Goal: Task Accomplishment & Management: Manage account settings

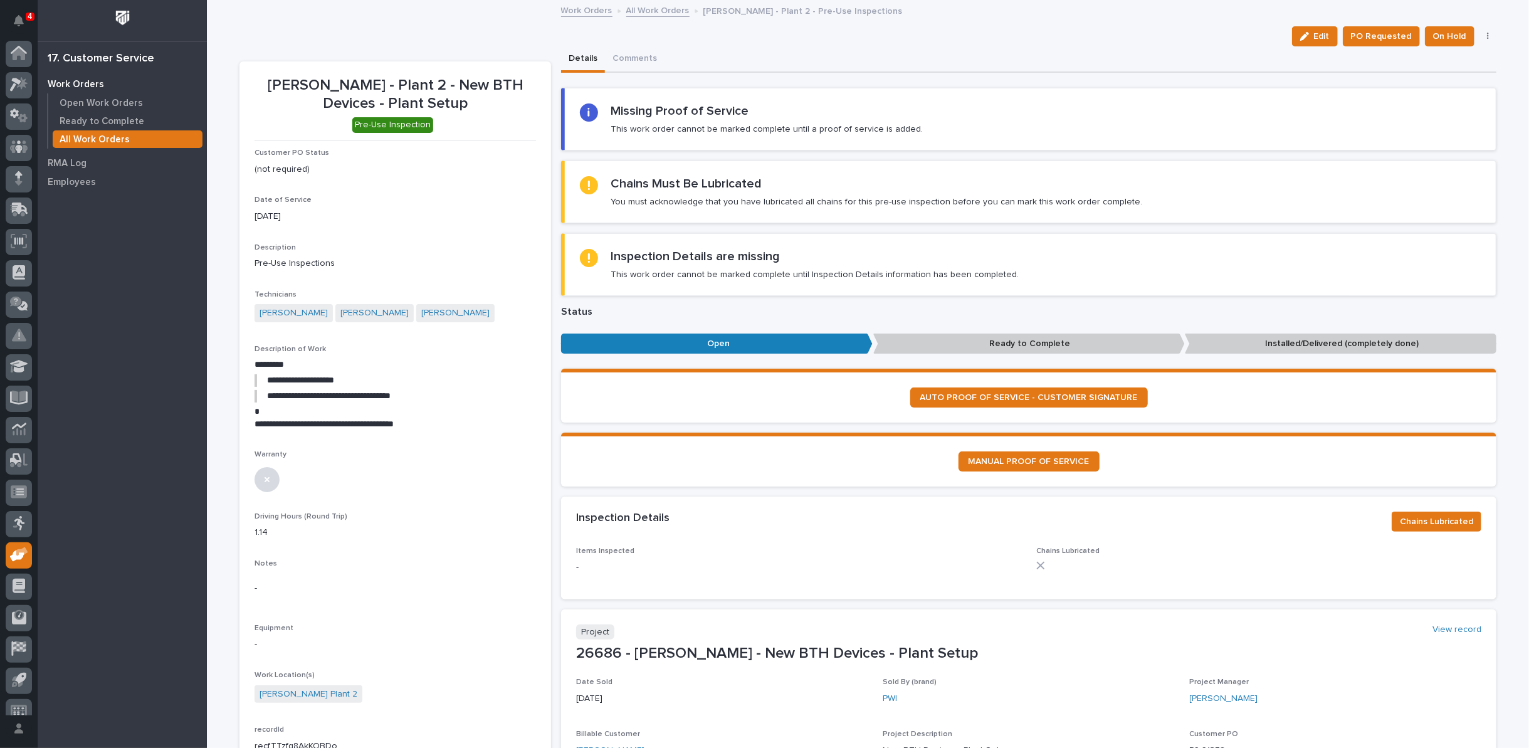
scroll to position [14, 0]
click at [639, 11] on link "All Work Orders" at bounding box center [657, 10] width 63 height 14
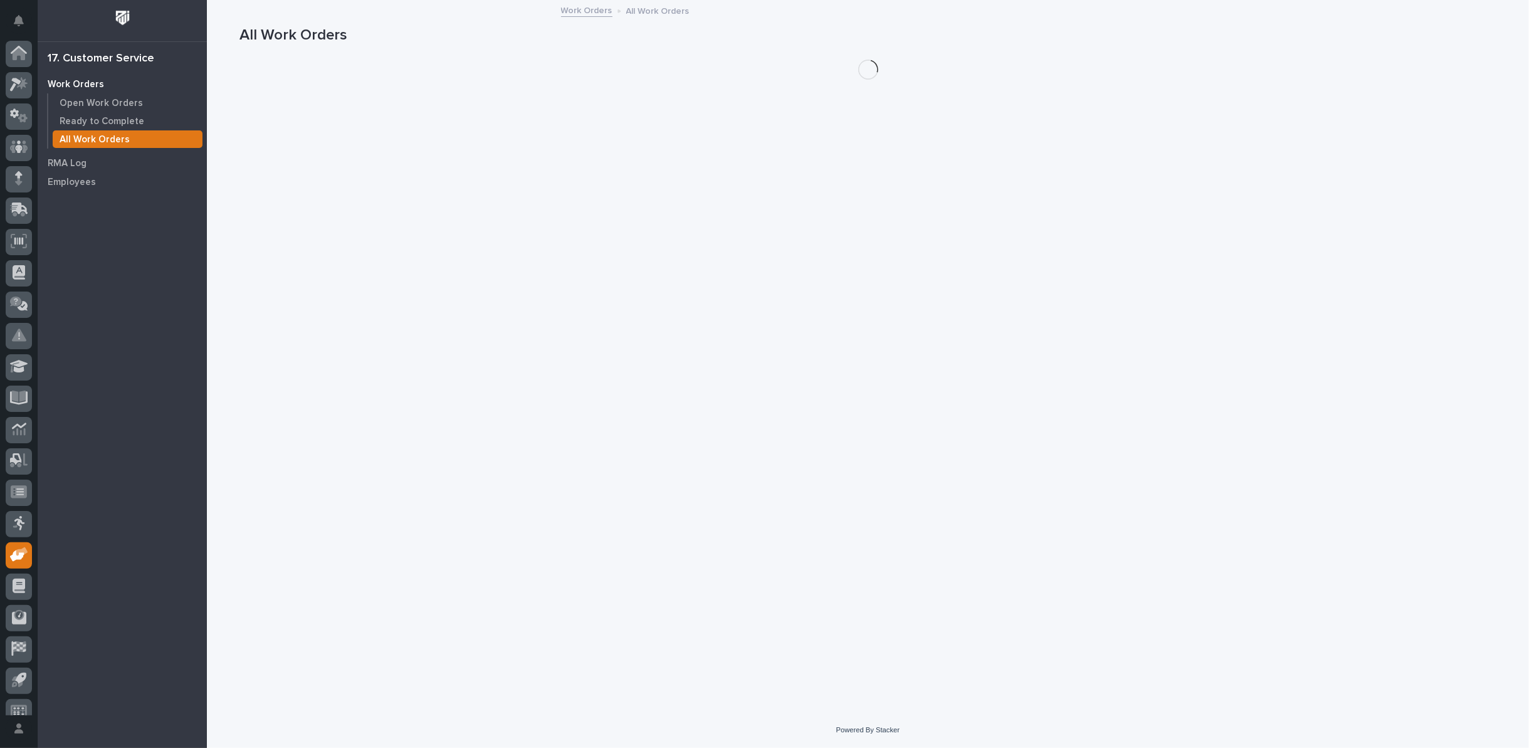
scroll to position [14, 0]
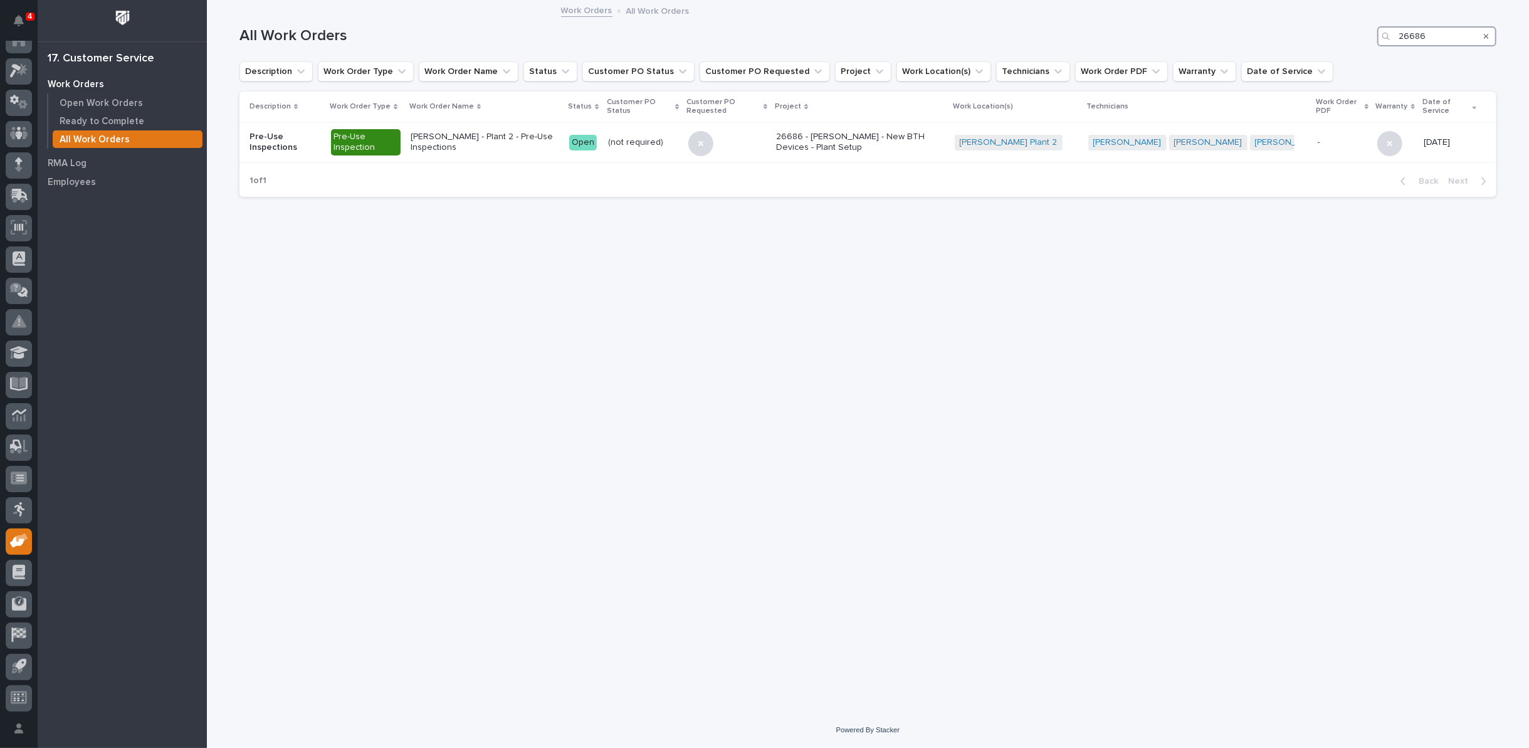
drag, startPoint x: 1454, startPoint y: 31, endPoint x: 1234, endPoint y: 40, distance: 220.2
click at [1240, 41] on div "All Work Orders 26686" at bounding box center [867, 36] width 1257 height 20
type input "27216"
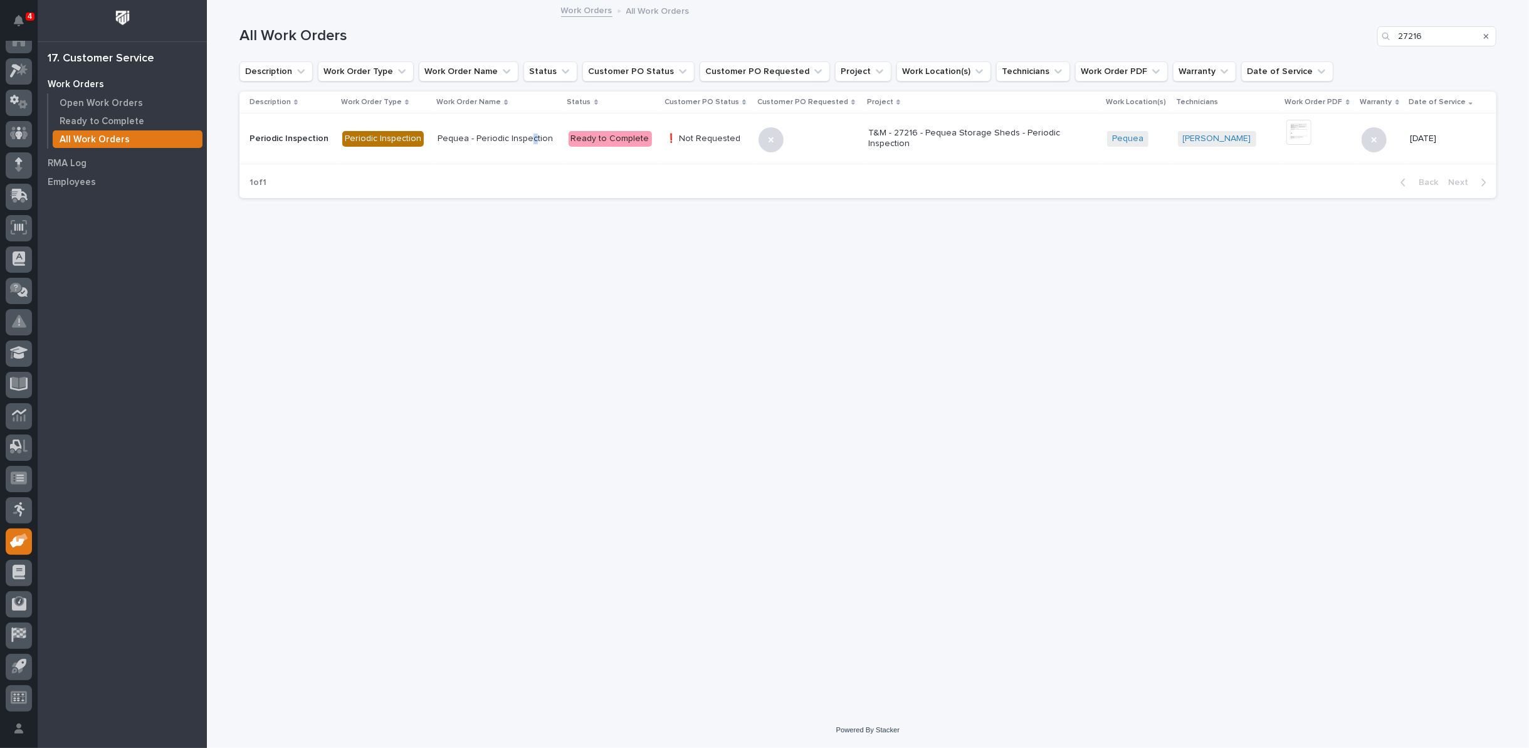
click at [530, 140] on p "Pequea - Periodic Inspection" at bounding box center [497, 138] width 120 height 11
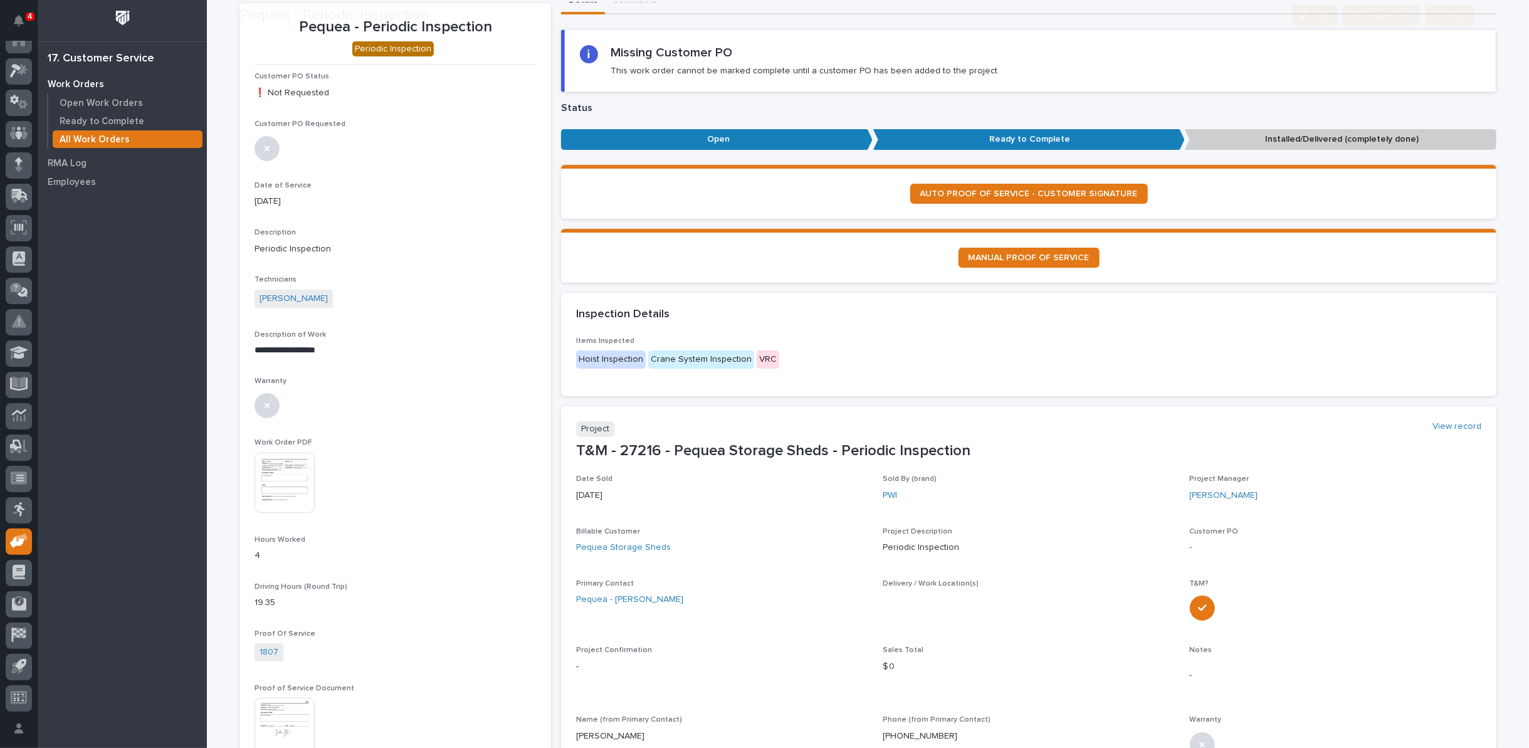
scroll to position [139, 0]
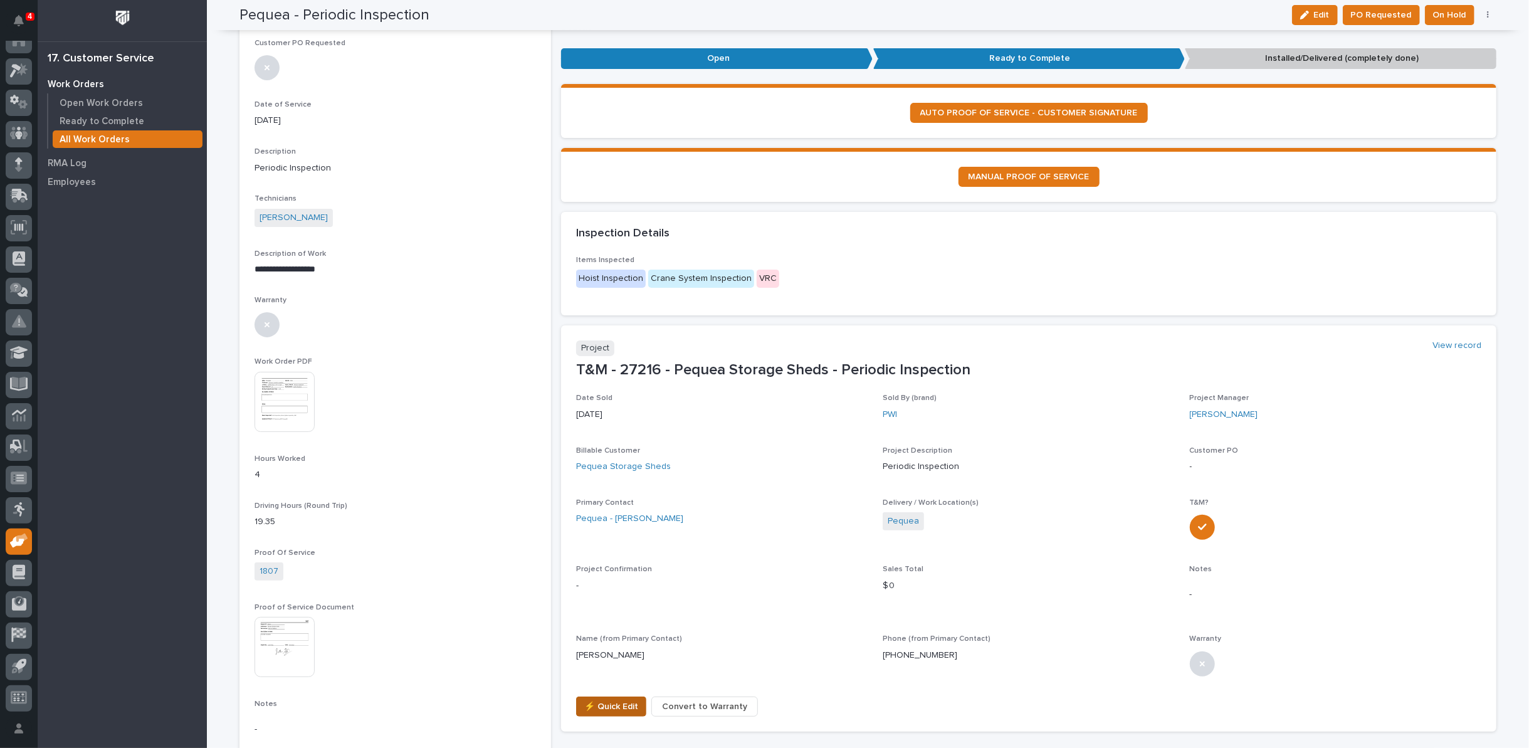
click at [614, 708] on span "⚡ Quick Edit" at bounding box center [611, 706] width 54 height 15
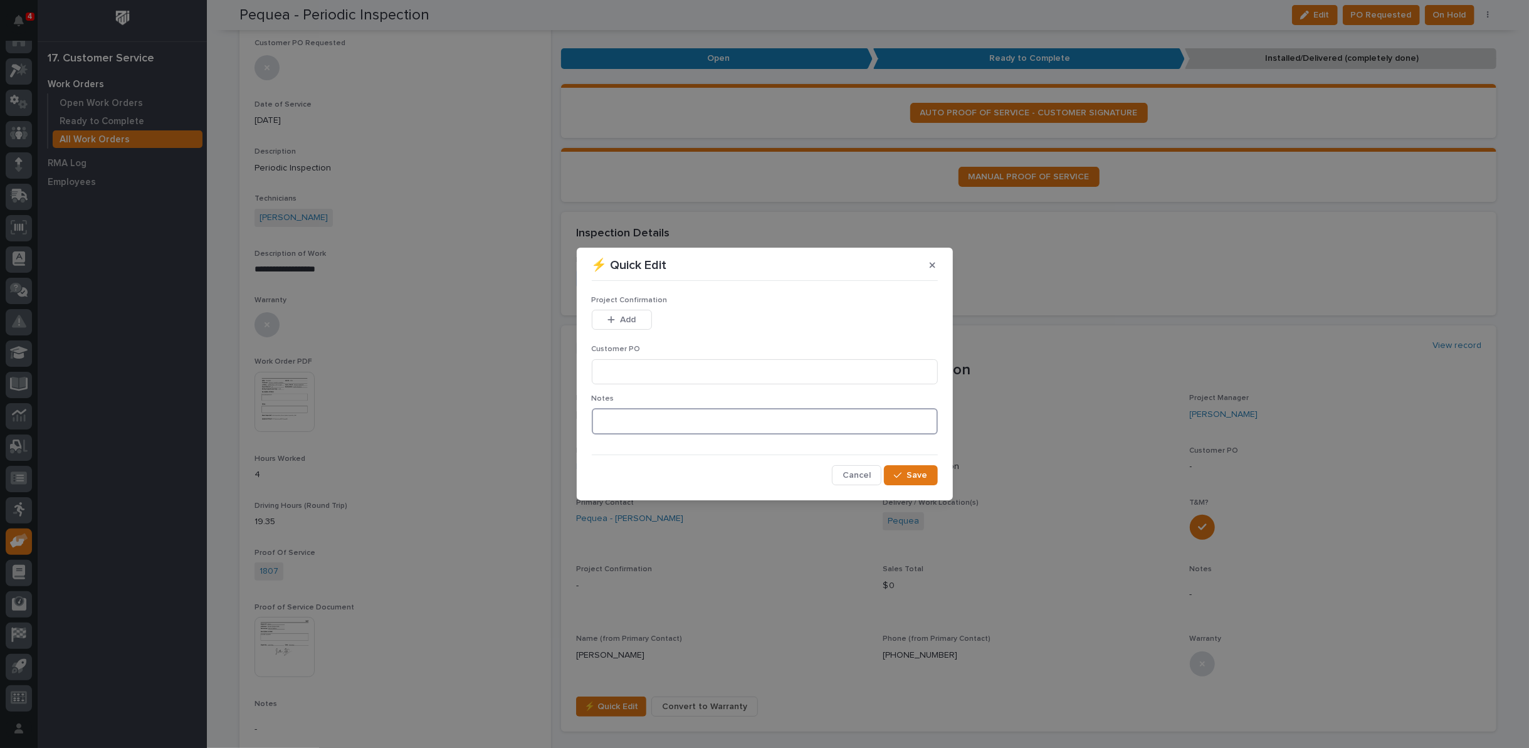
click at [625, 421] on textarea at bounding box center [765, 421] width 346 height 26
type textarea "*********"
click at [919, 473] on span "Save" at bounding box center [917, 474] width 21 height 11
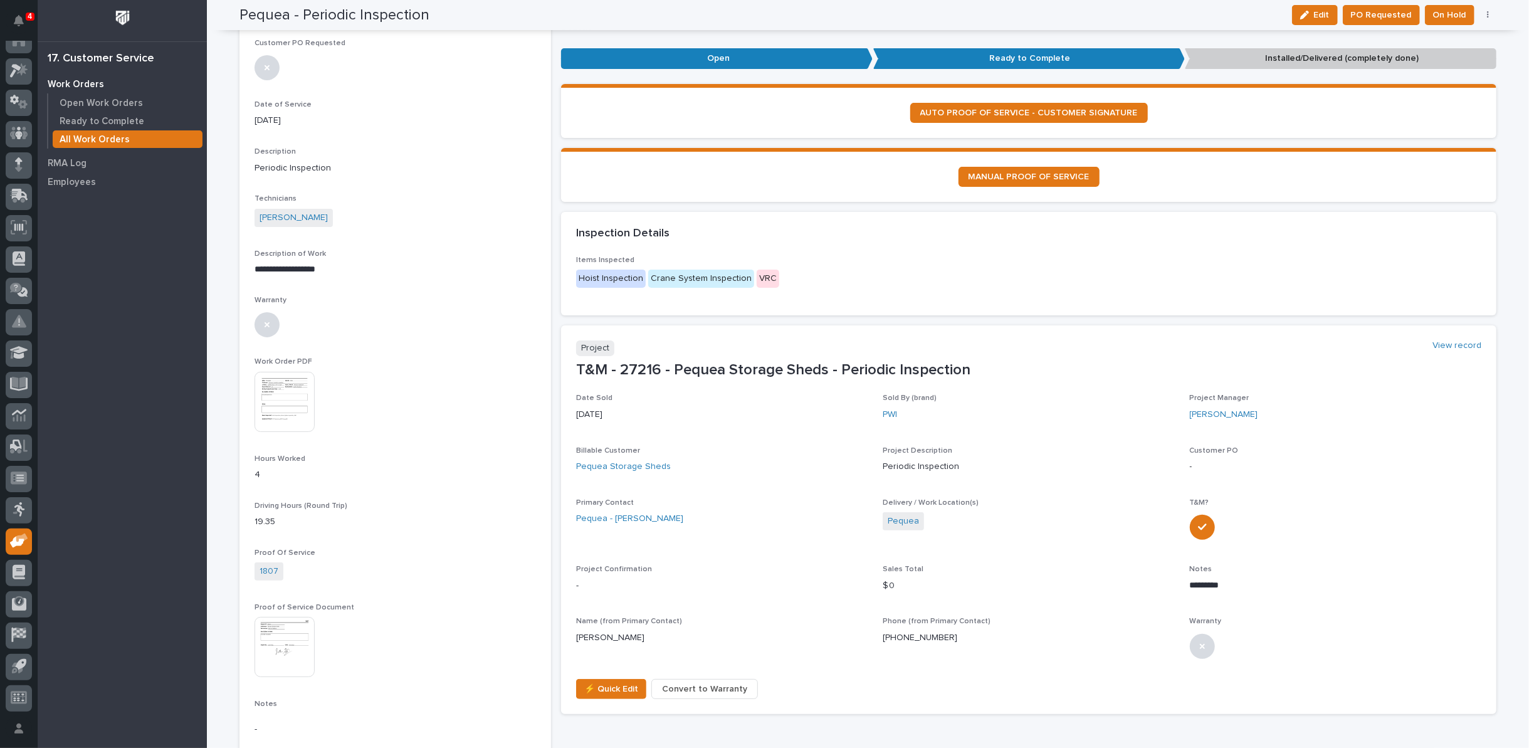
scroll to position [130, 0]
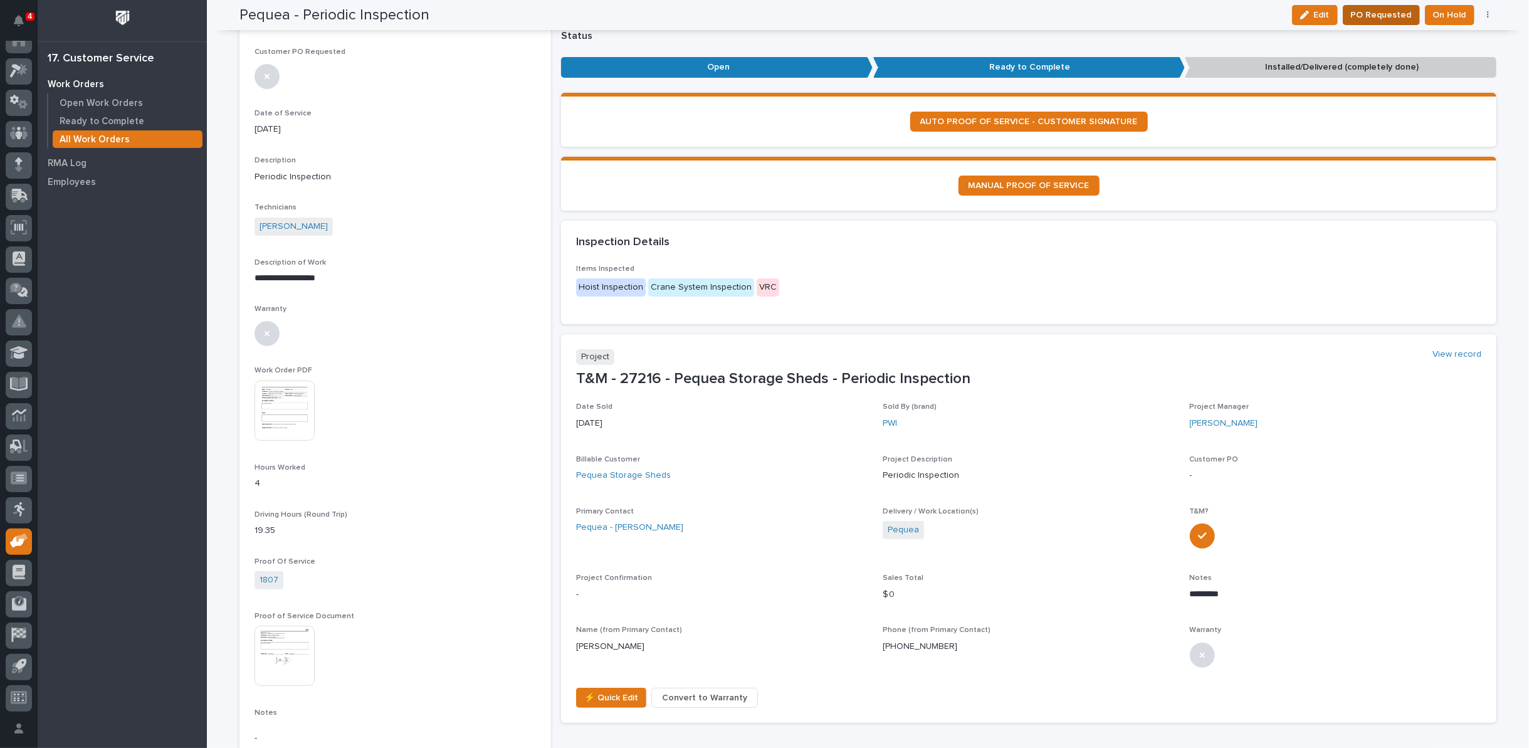
click at [1376, 16] on span "PO Requested" at bounding box center [1381, 15] width 61 height 15
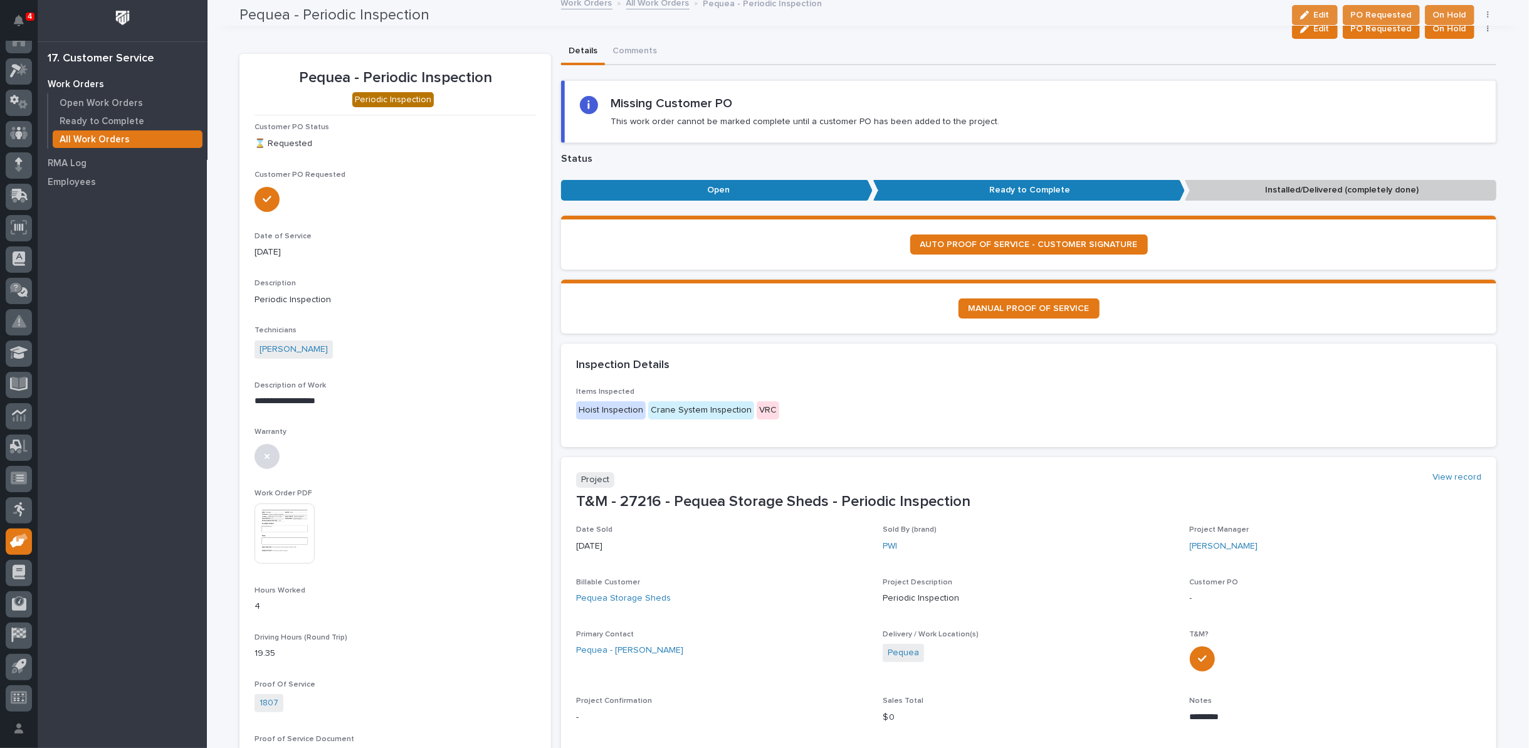
scroll to position [0, 0]
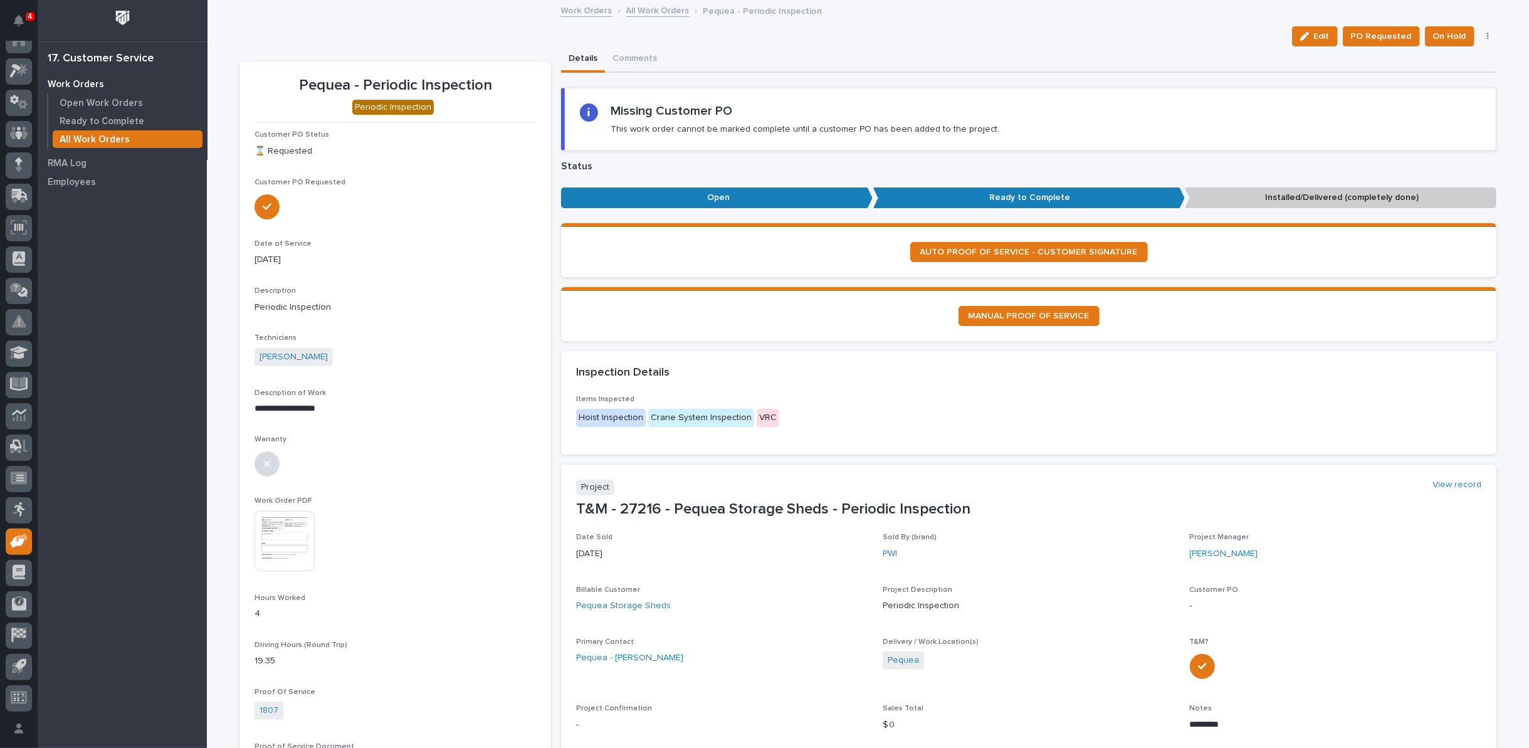
click at [636, 9] on link "All Work Orders" at bounding box center [657, 10] width 63 height 14
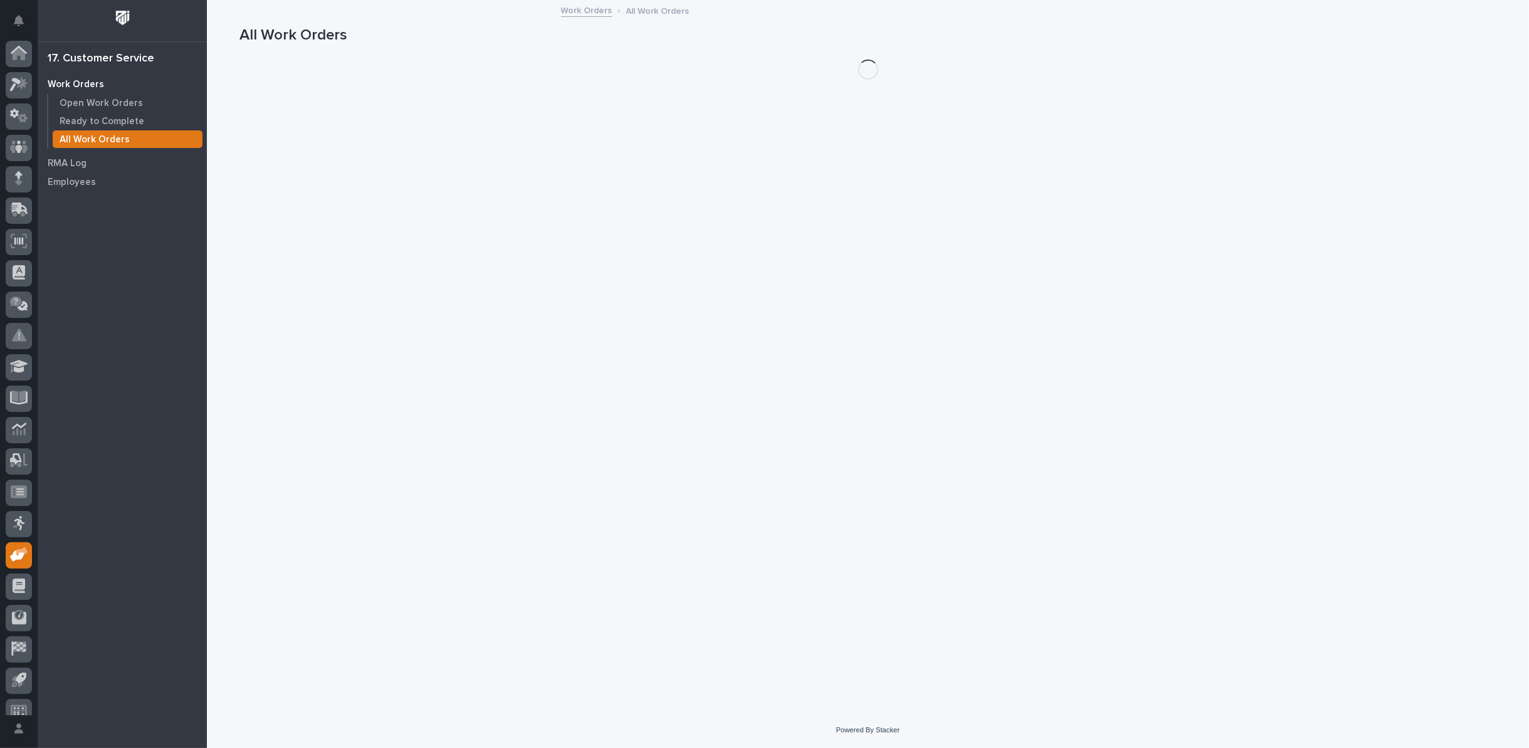
scroll to position [14, 0]
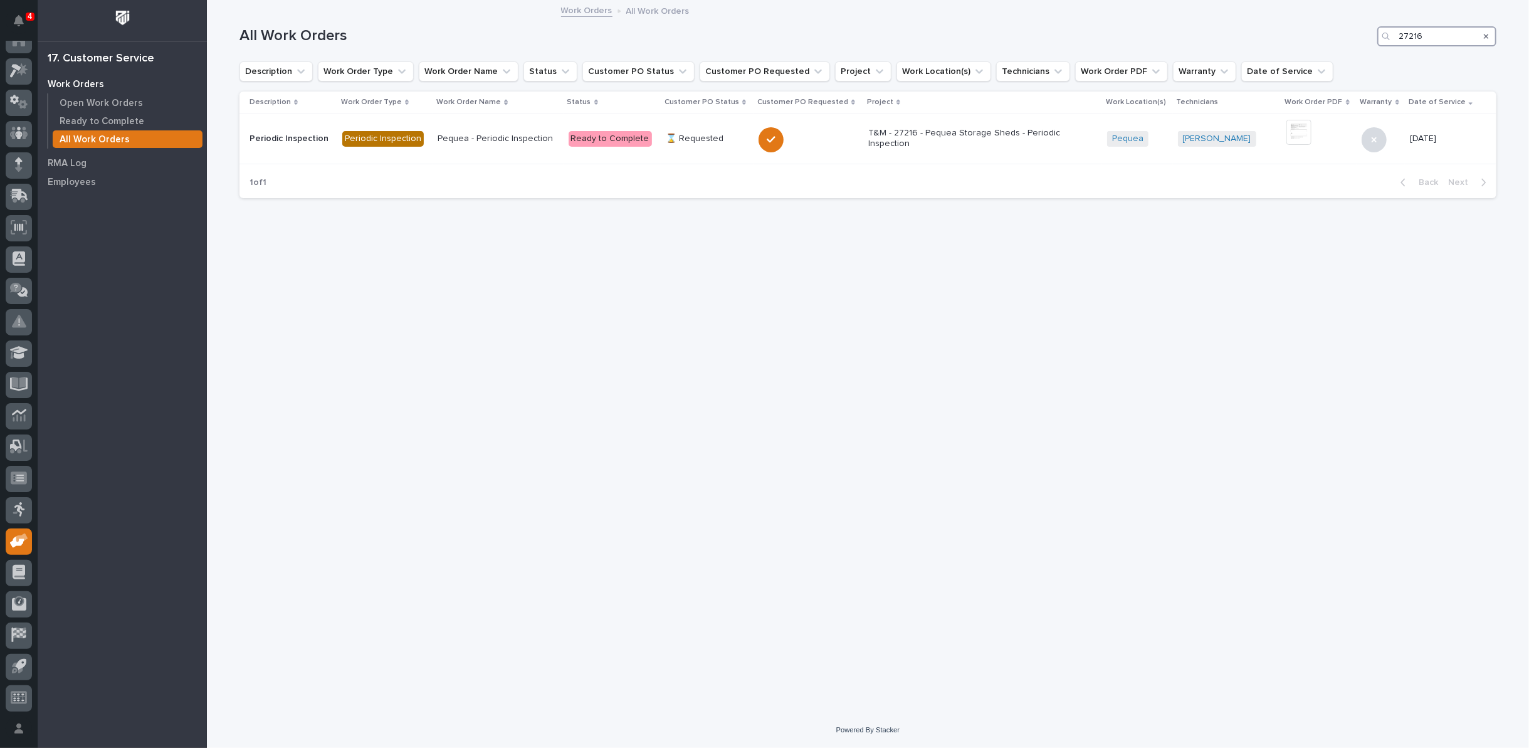
drag, startPoint x: 1425, startPoint y: 34, endPoint x: 1286, endPoint y: 36, distance: 139.2
click at [1292, 36] on div "All Work Orders 27216" at bounding box center [867, 36] width 1257 height 20
type input "26770"
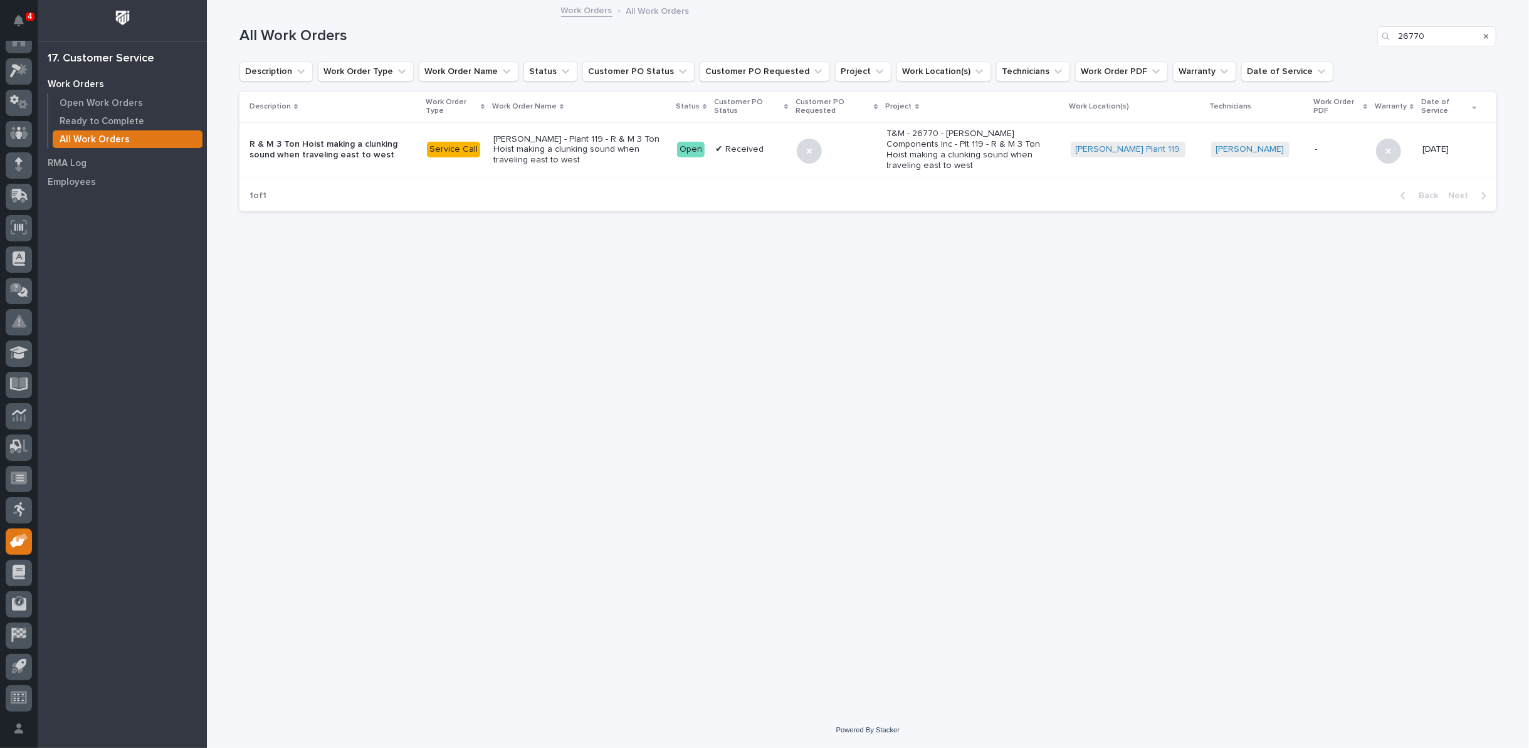
click at [622, 142] on p "[PERSON_NAME] - Plant 119 - R & M 3 Ton Hoist making a clunking sound when trav…" at bounding box center [580, 149] width 174 height 31
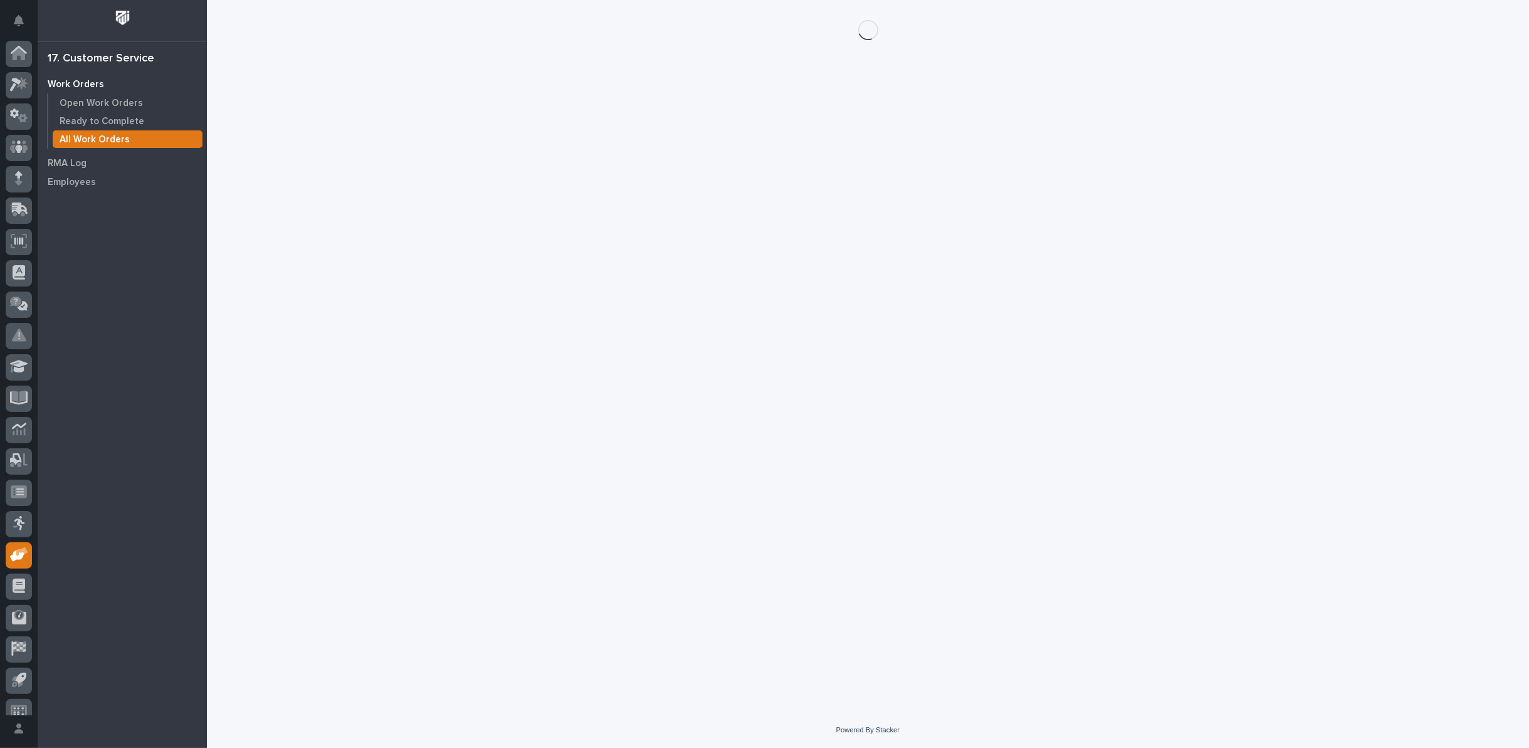
scroll to position [14, 0]
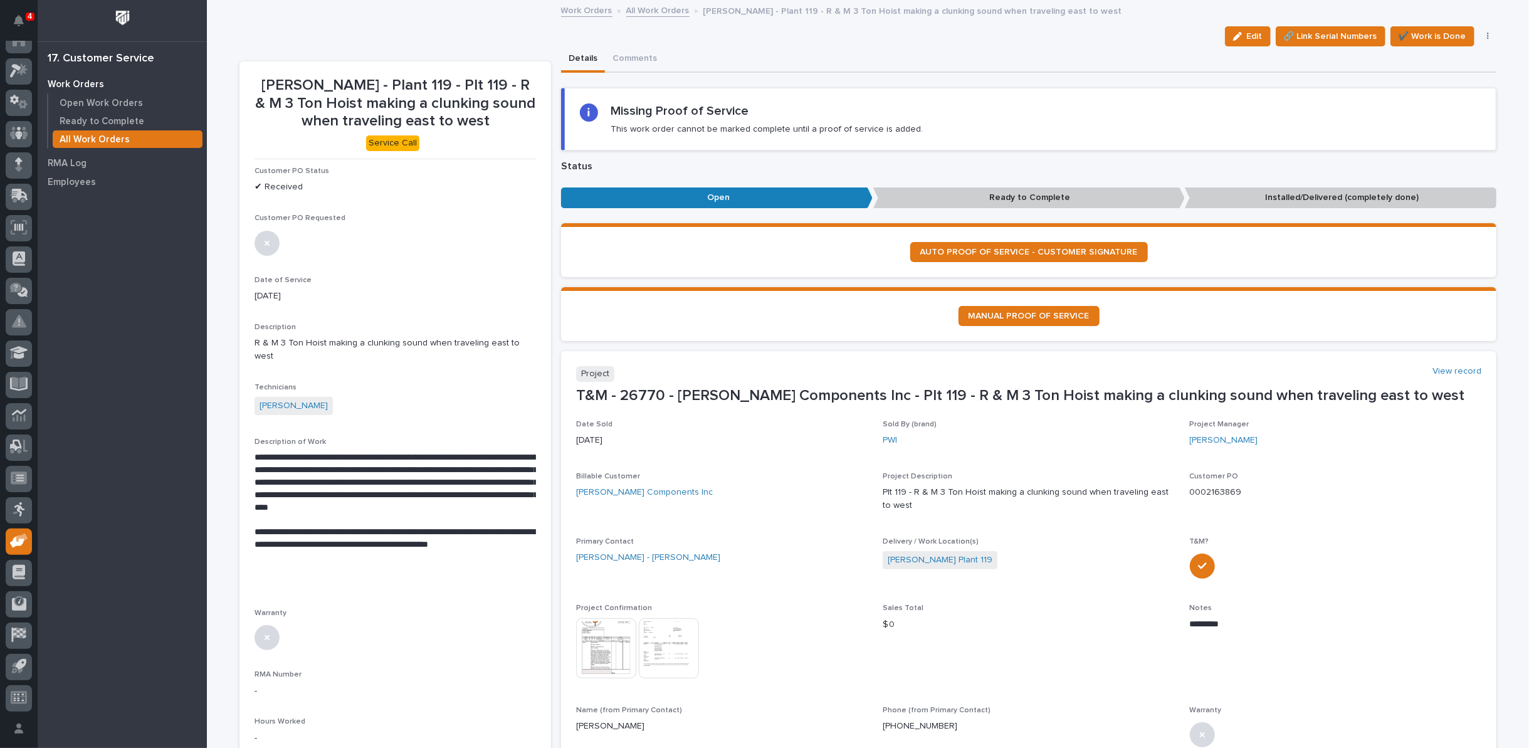
click at [660, 12] on link "All Work Orders" at bounding box center [657, 10] width 63 height 14
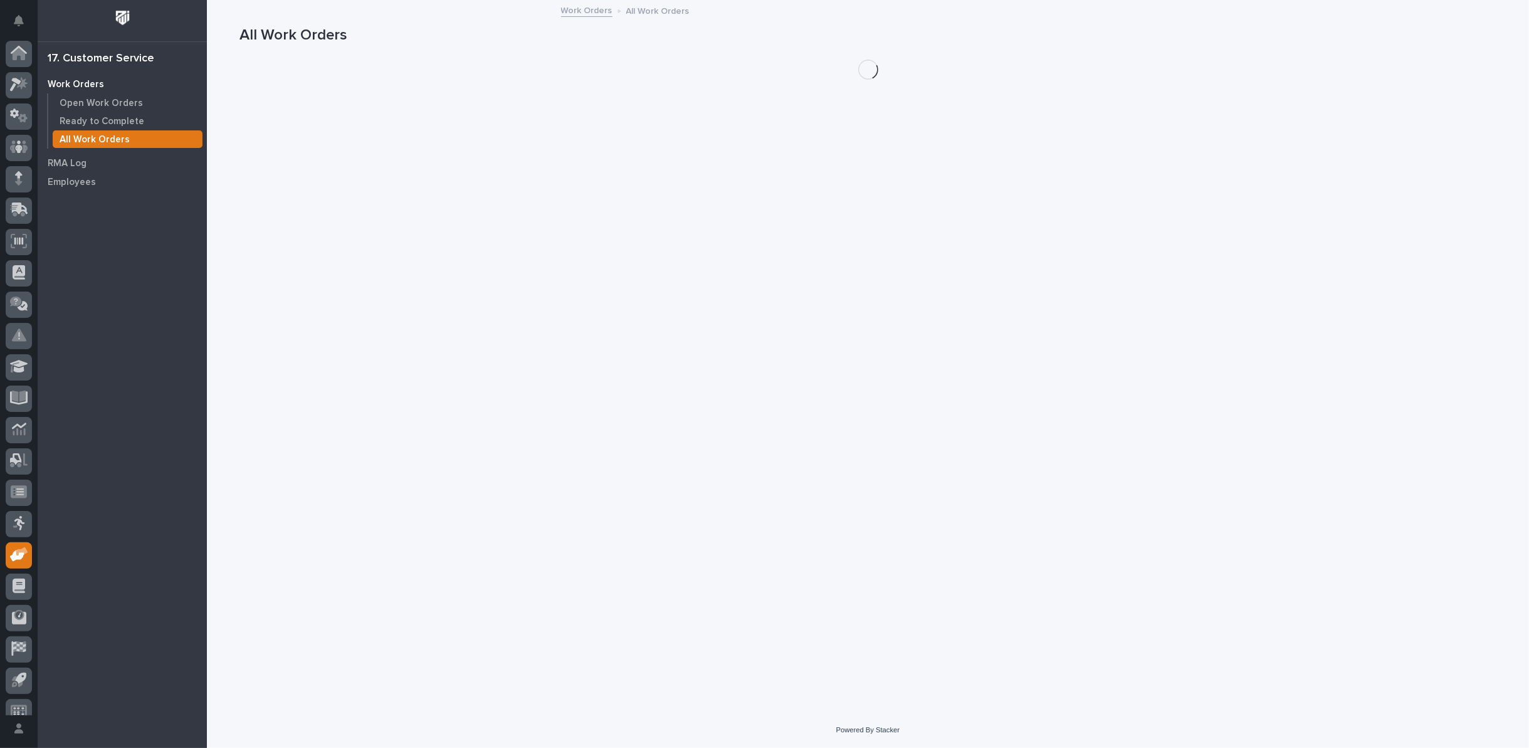
scroll to position [14, 0]
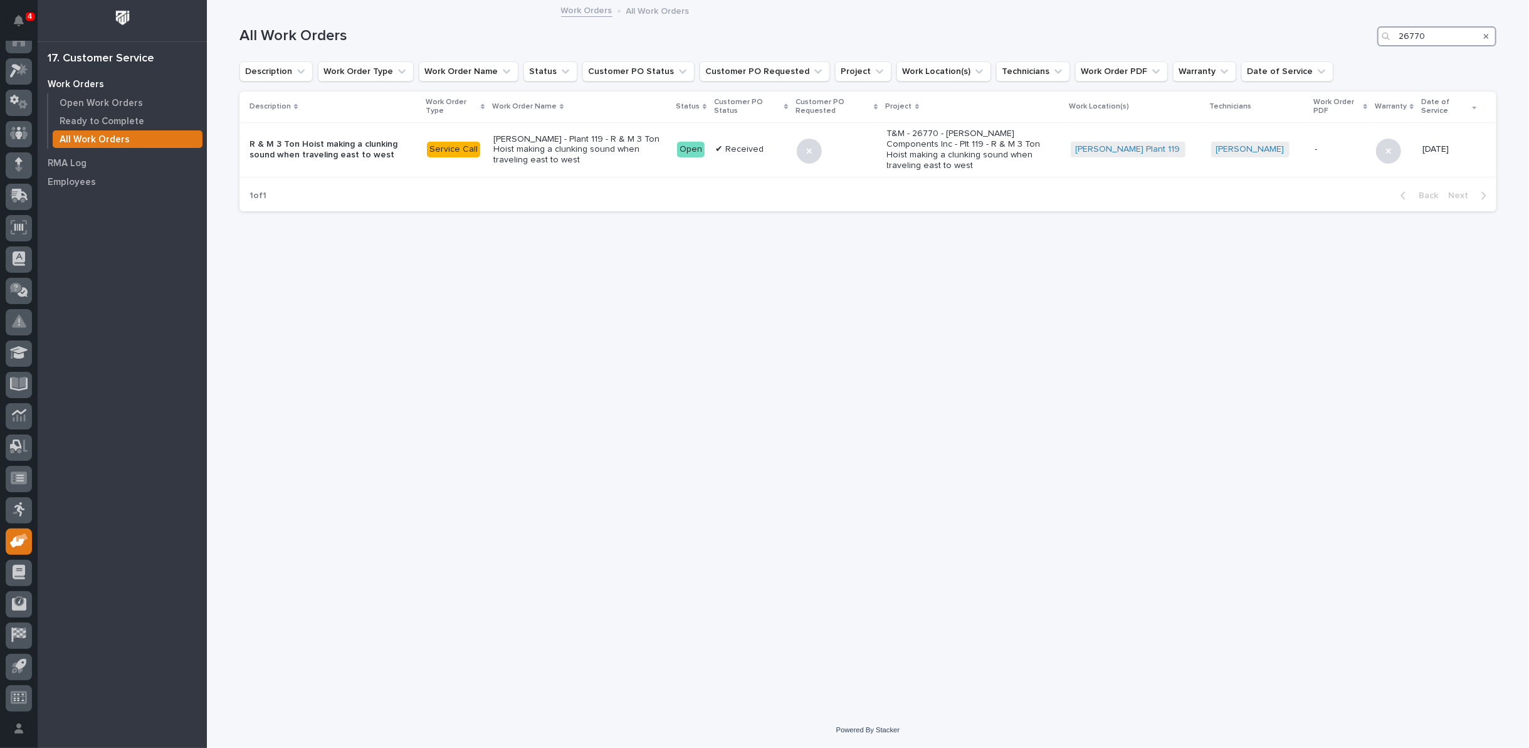
drag, startPoint x: 1277, startPoint y: 46, endPoint x: 1257, endPoint y: 49, distance: 20.3
click at [1257, 49] on div "All Work Orders 26770" at bounding box center [867, 31] width 1257 height 60
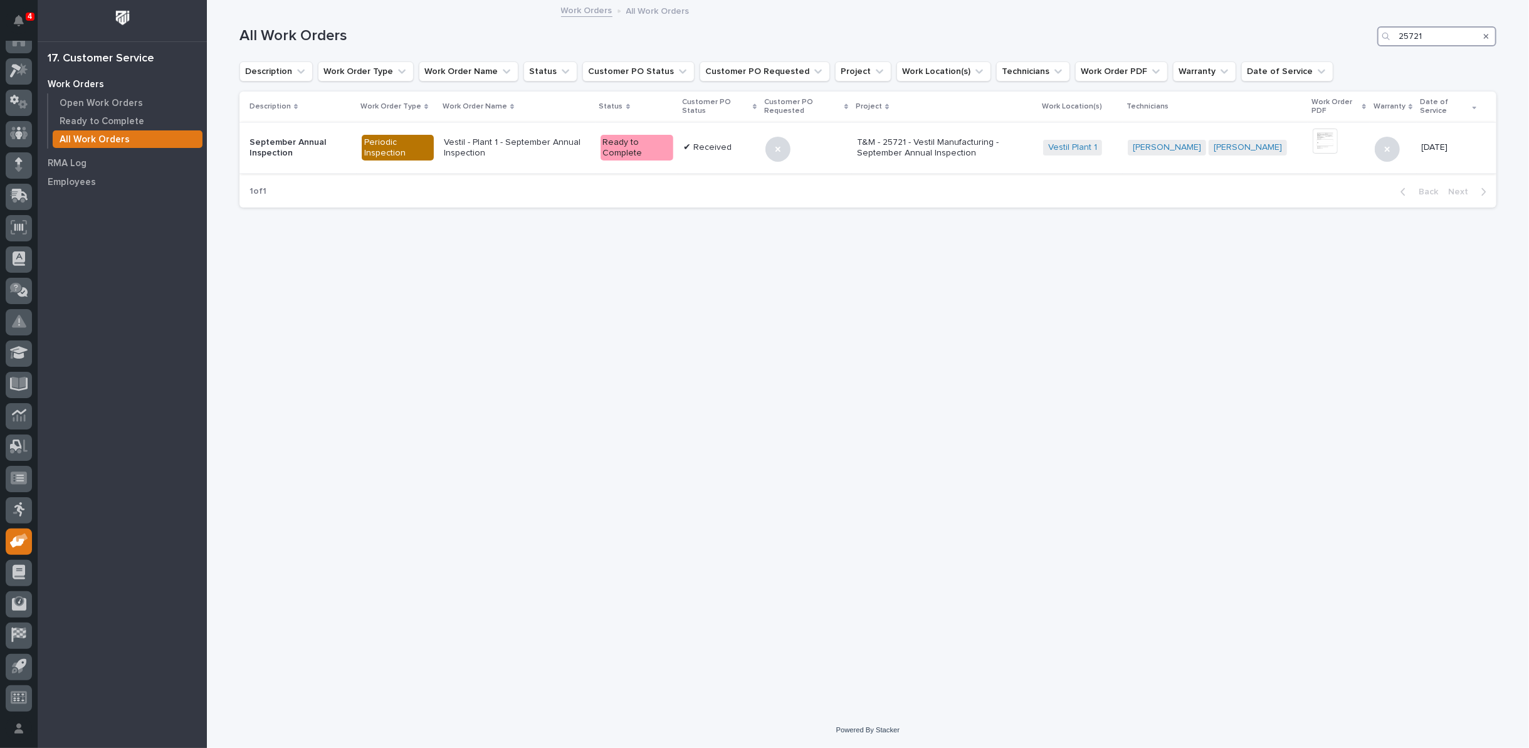
type input "25721"
click at [469, 142] on p "Vestil - Plant 1 - September Annual Inspection" at bounding box center [517, 147] width 146 height 21
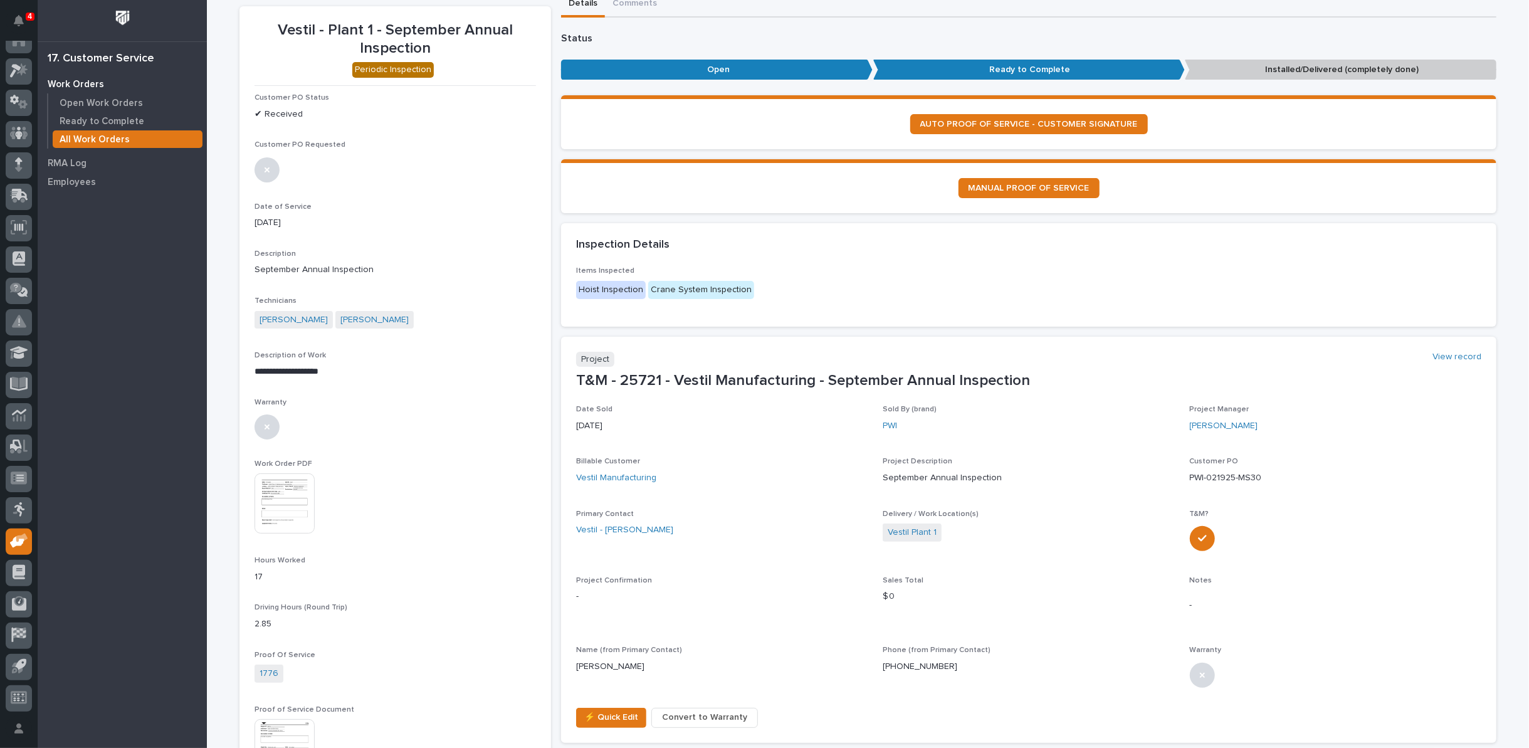
scroll to position [209, 0]
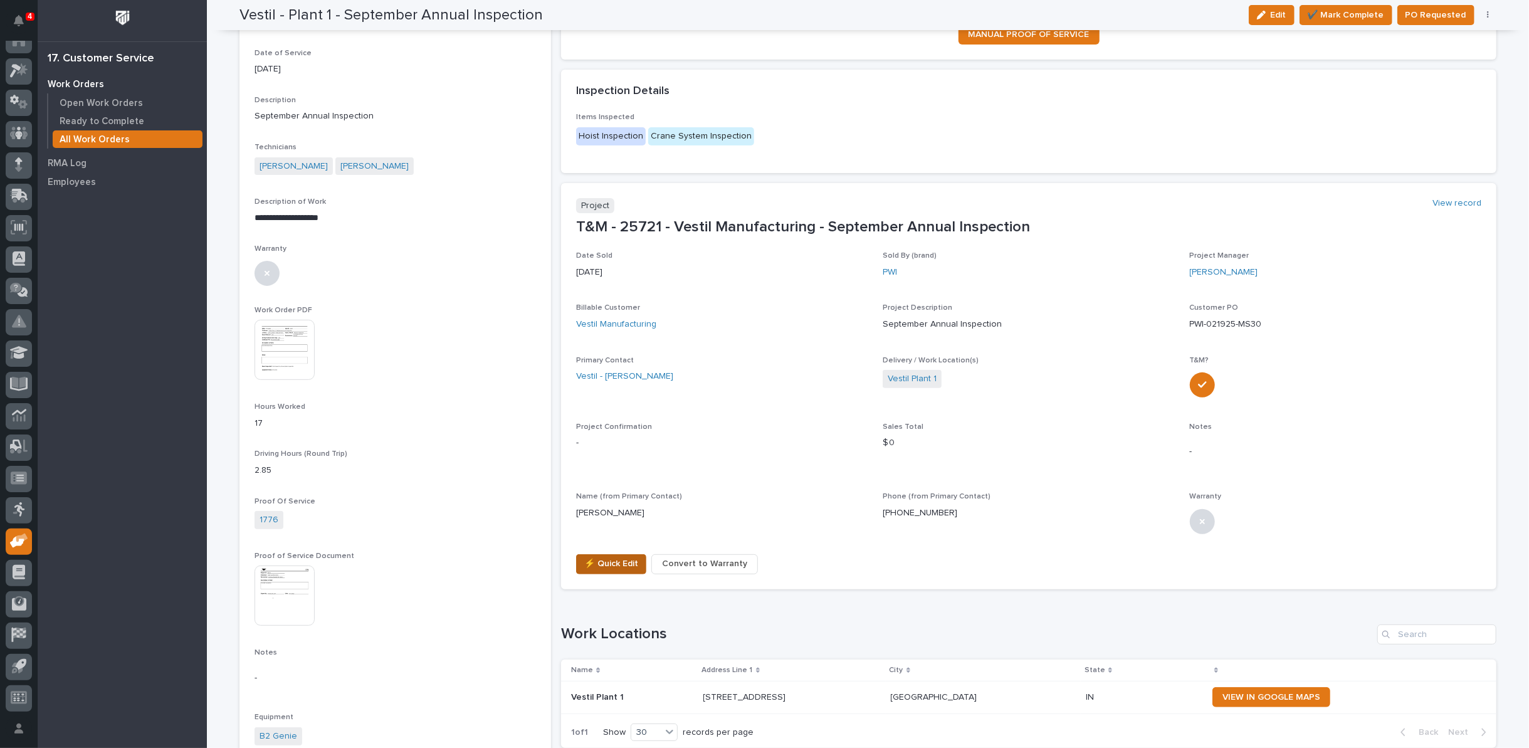
click at [601, 565] on span "⚡ Quick Edit" at bounding box center [611, 563] width 54 height 15
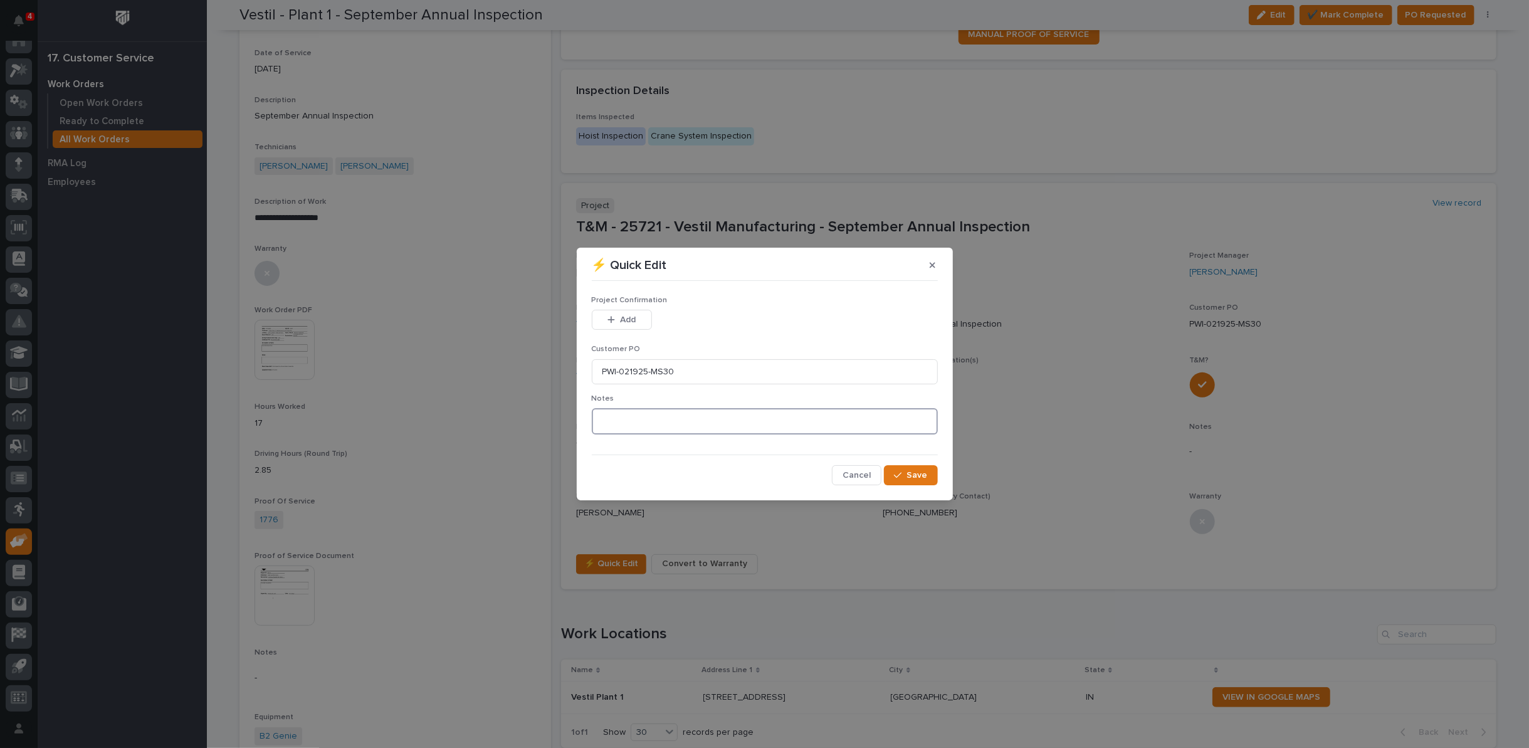
click at [607, 422] on textarea at bounding box center [765, 421] width 346 height 26
type textarea "*********"
click at [608, 325] on button "Add" at bounding box center [622, 320] width 60 height 20
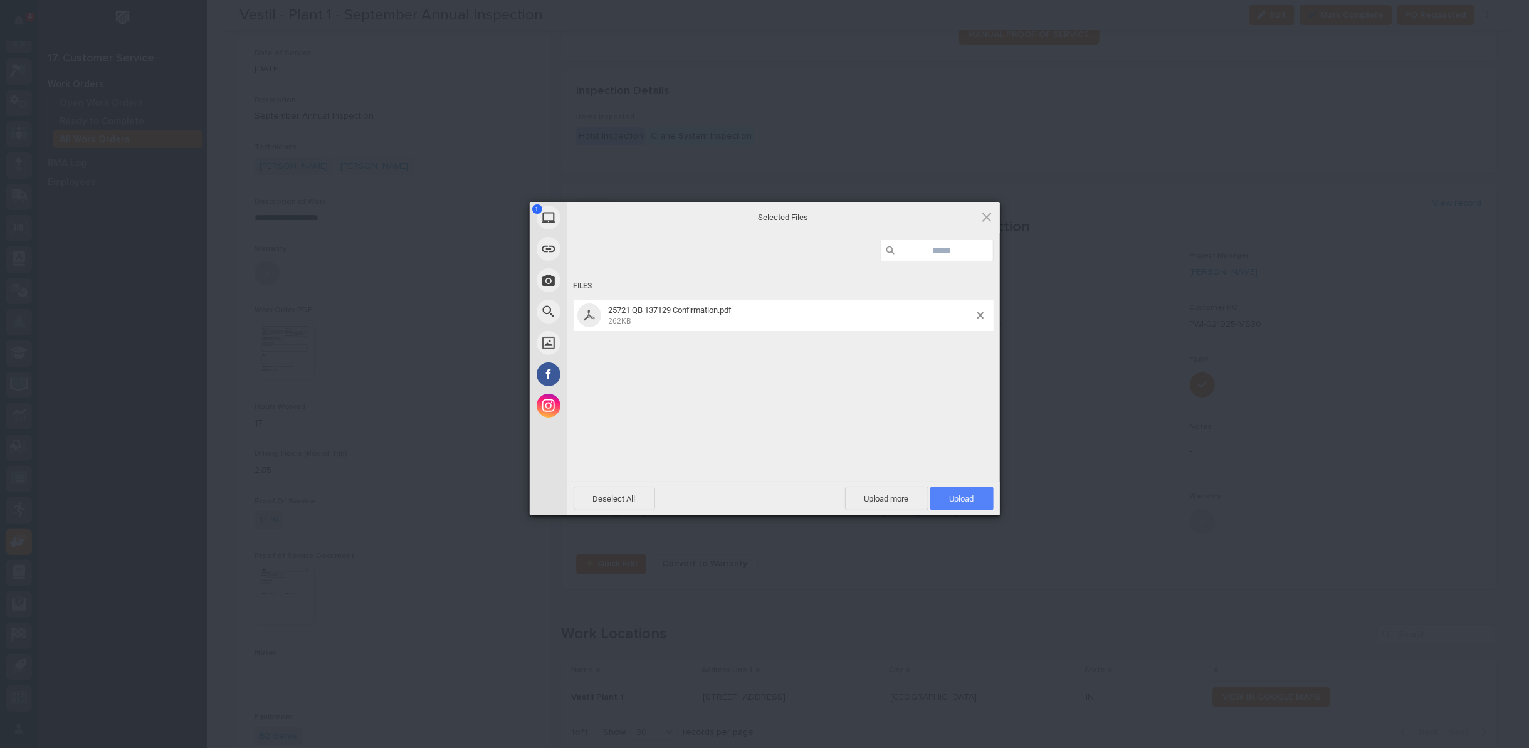
click at [967, 505] on span "Upload 1" at bounding box center [961, 498] width 63 height 24
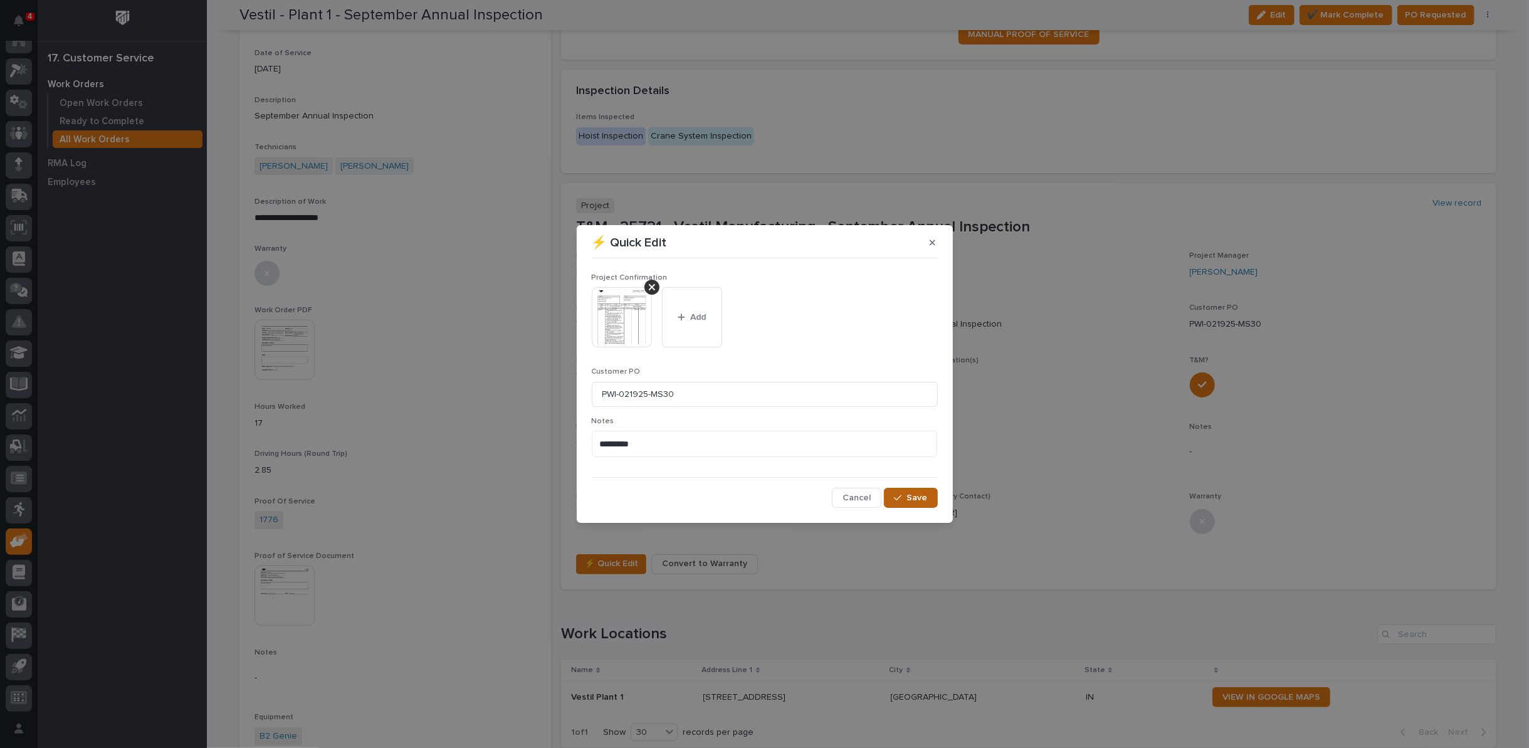
click at [922, 490] on button "Save" at bounding box center [910, 498] width 53 height 20
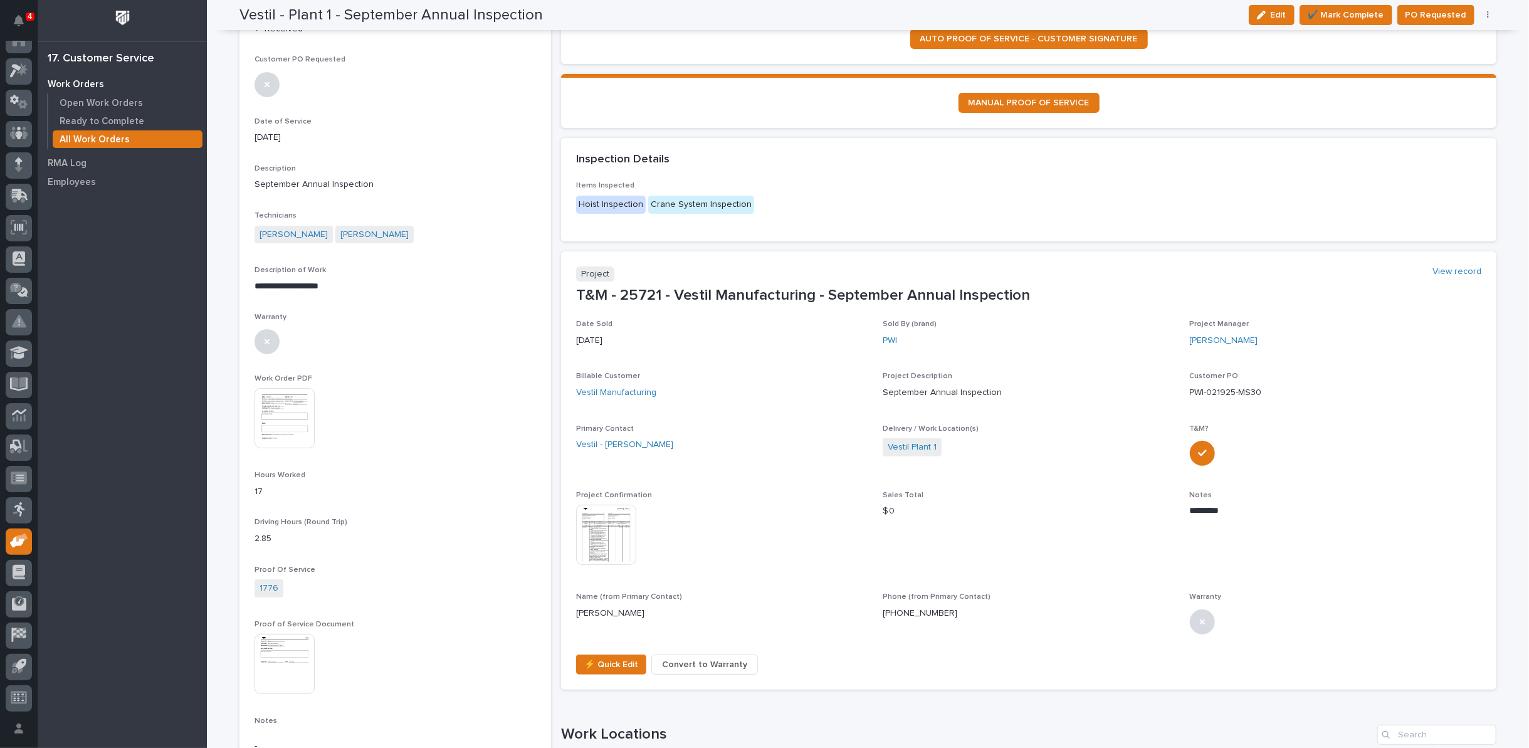
scroll to position [0, 0]
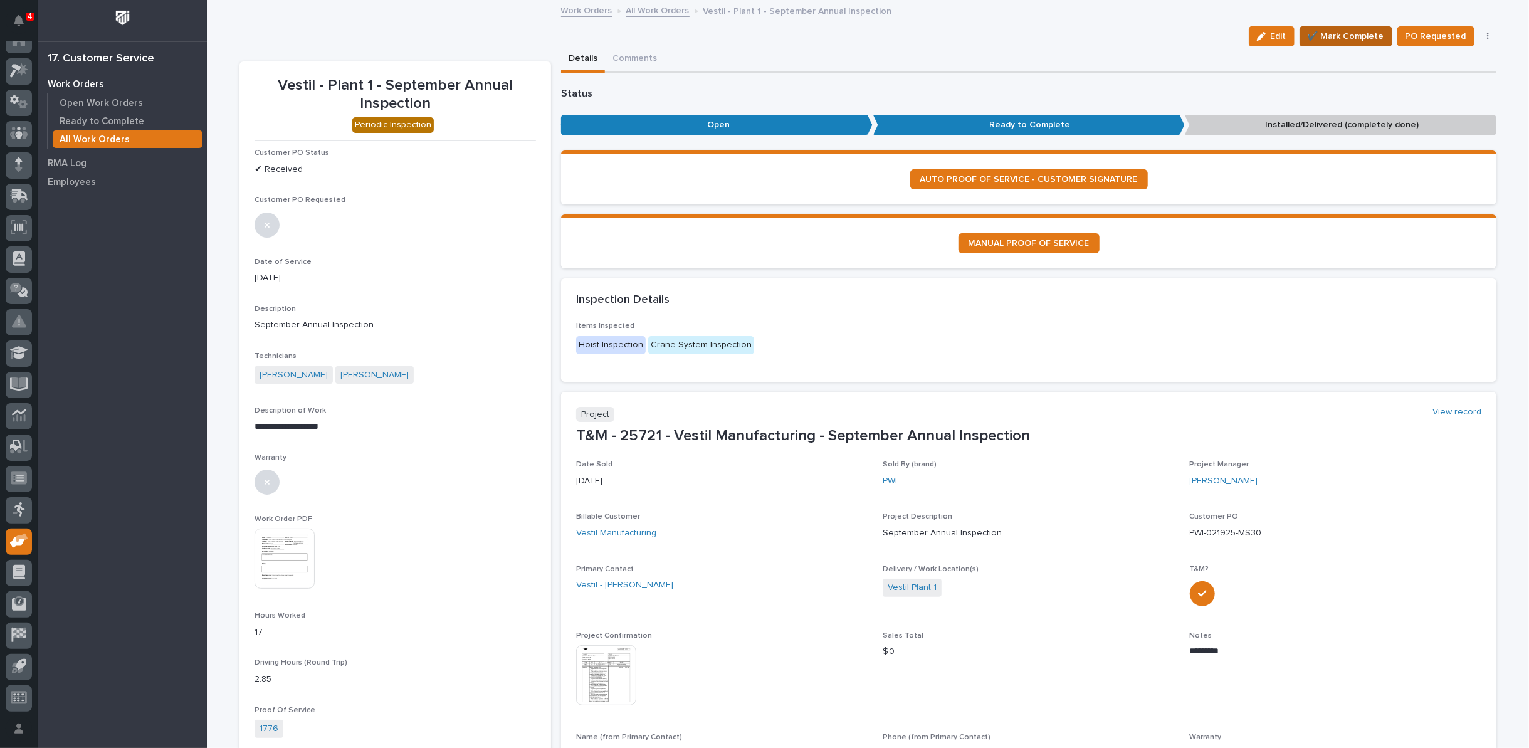
click at [1360, 35] on span "✔️ Mark Complete" at bounding box center [1345, 36] width 76 height 15
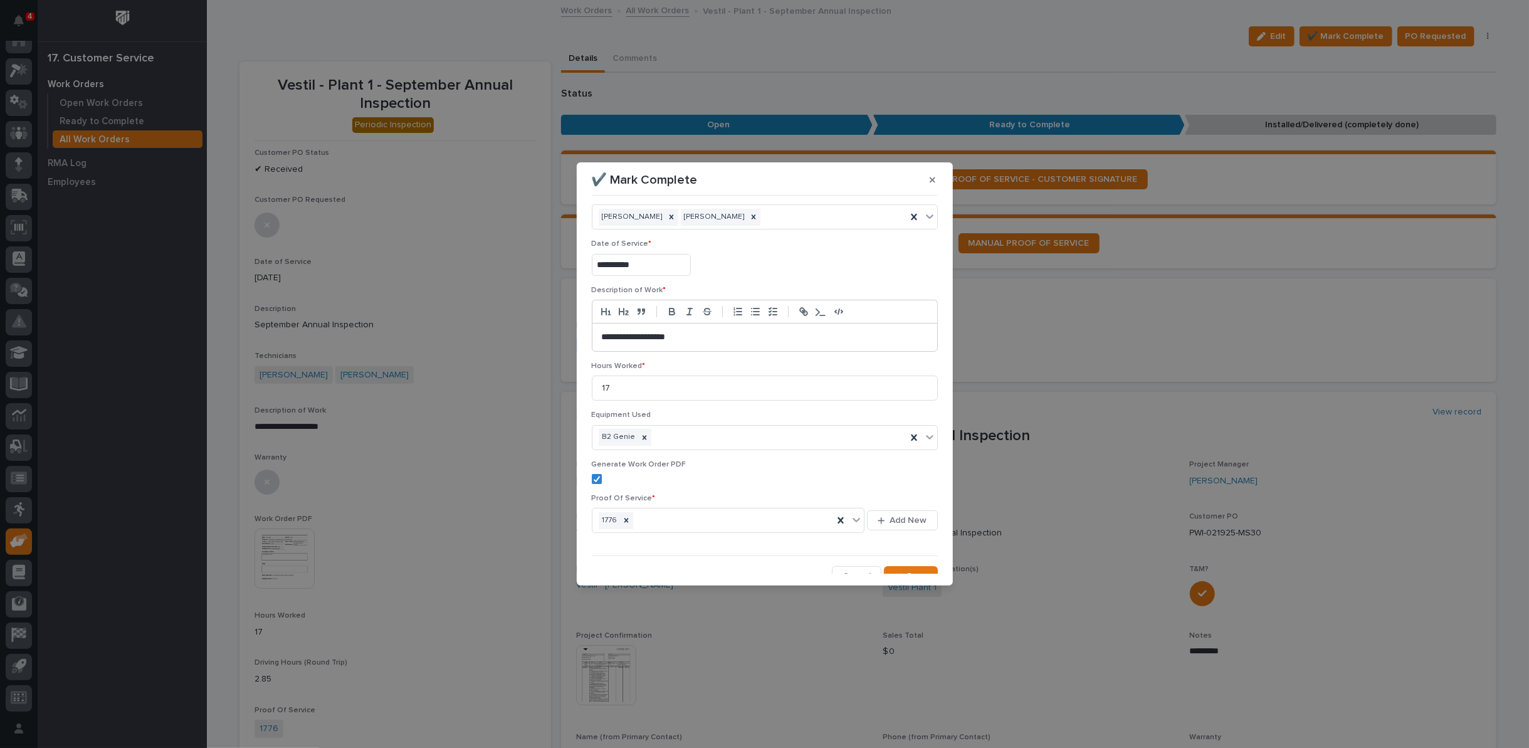
scroll to position [30, 0]
click at [907, 563] on span "Save" at bounding box center [917, 565] width 21 height 11
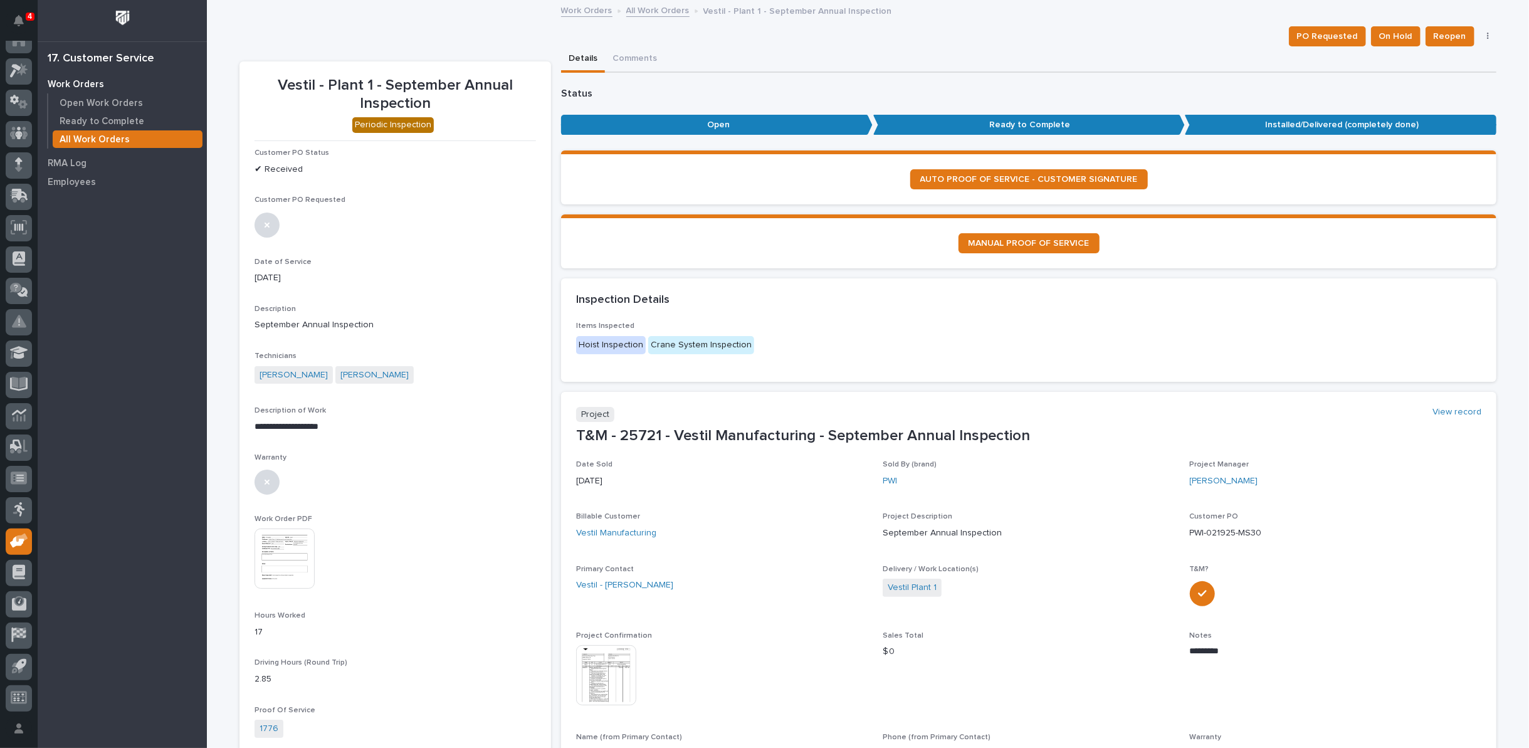
click at [645, 12] on link "All Work Orders" at bounding box center [657, 10] width 63 height 14
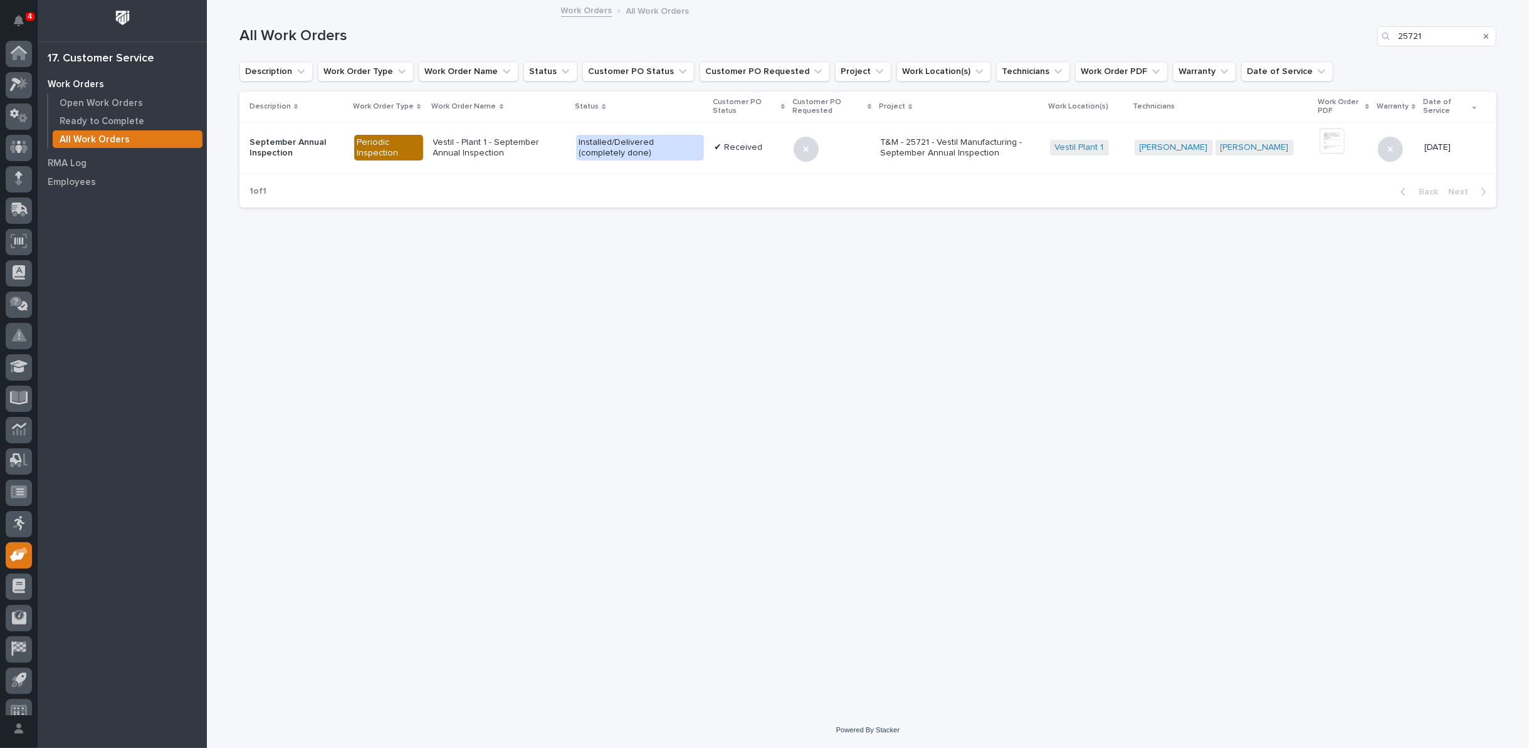
scroll to position [14, 0]
click at [1324, 33] on div "All Work Orders 25721" at bounding box center [867, 36] width 1257 height 20
type input "27171"
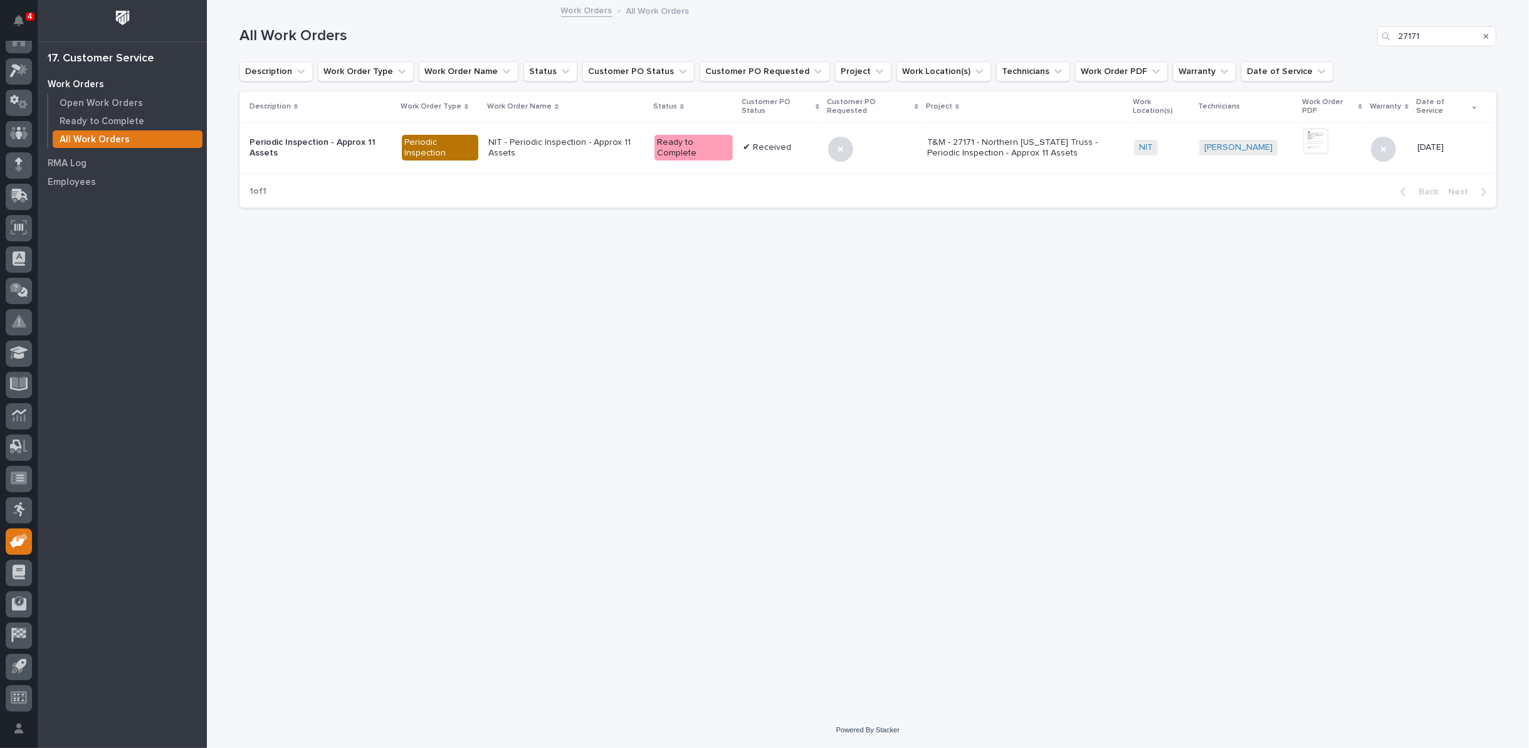
click at [604, 147] on p "NIT - Periodic Inspection - Approx 11 Assets" at bounding box center [566, 147] width 156 height 21
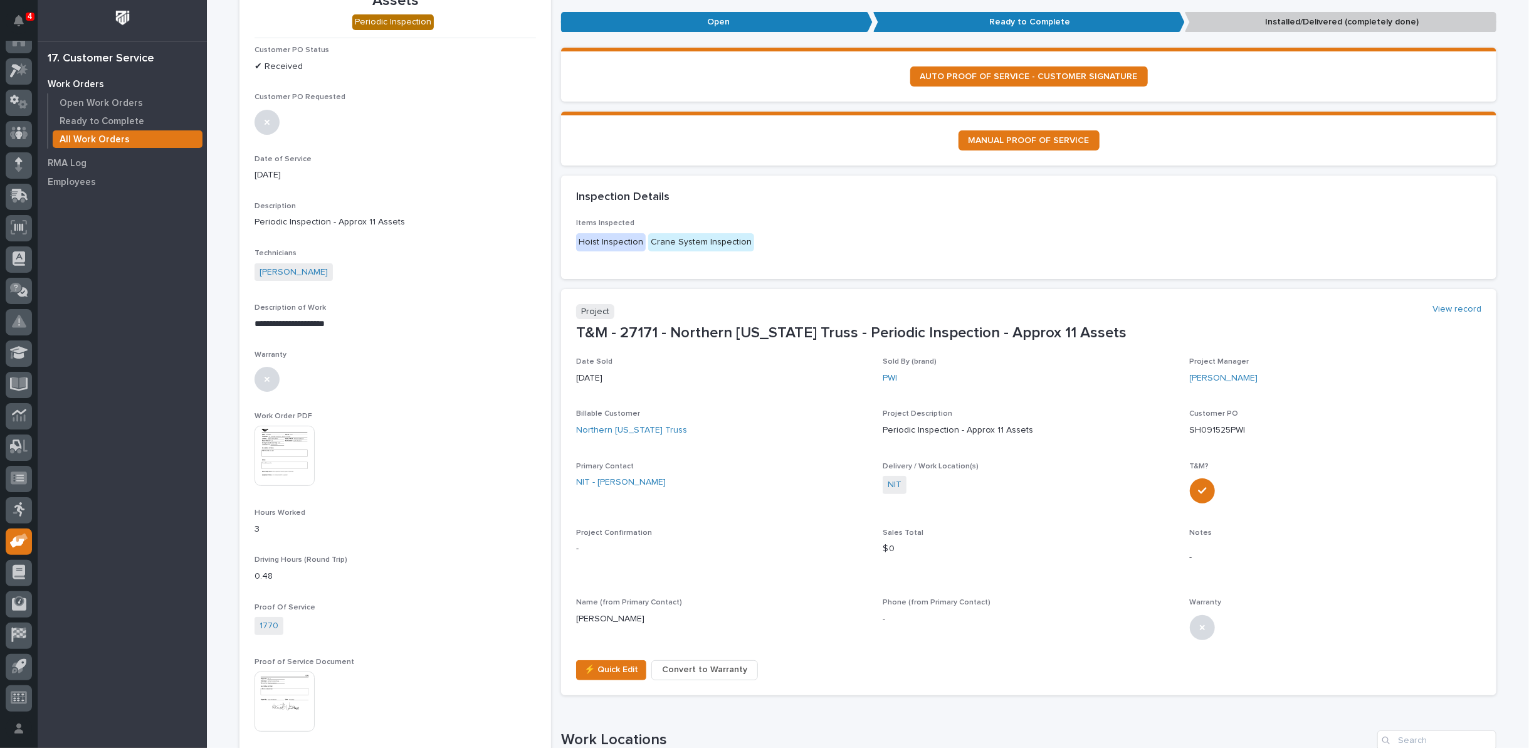
scroll to position [139, 0]
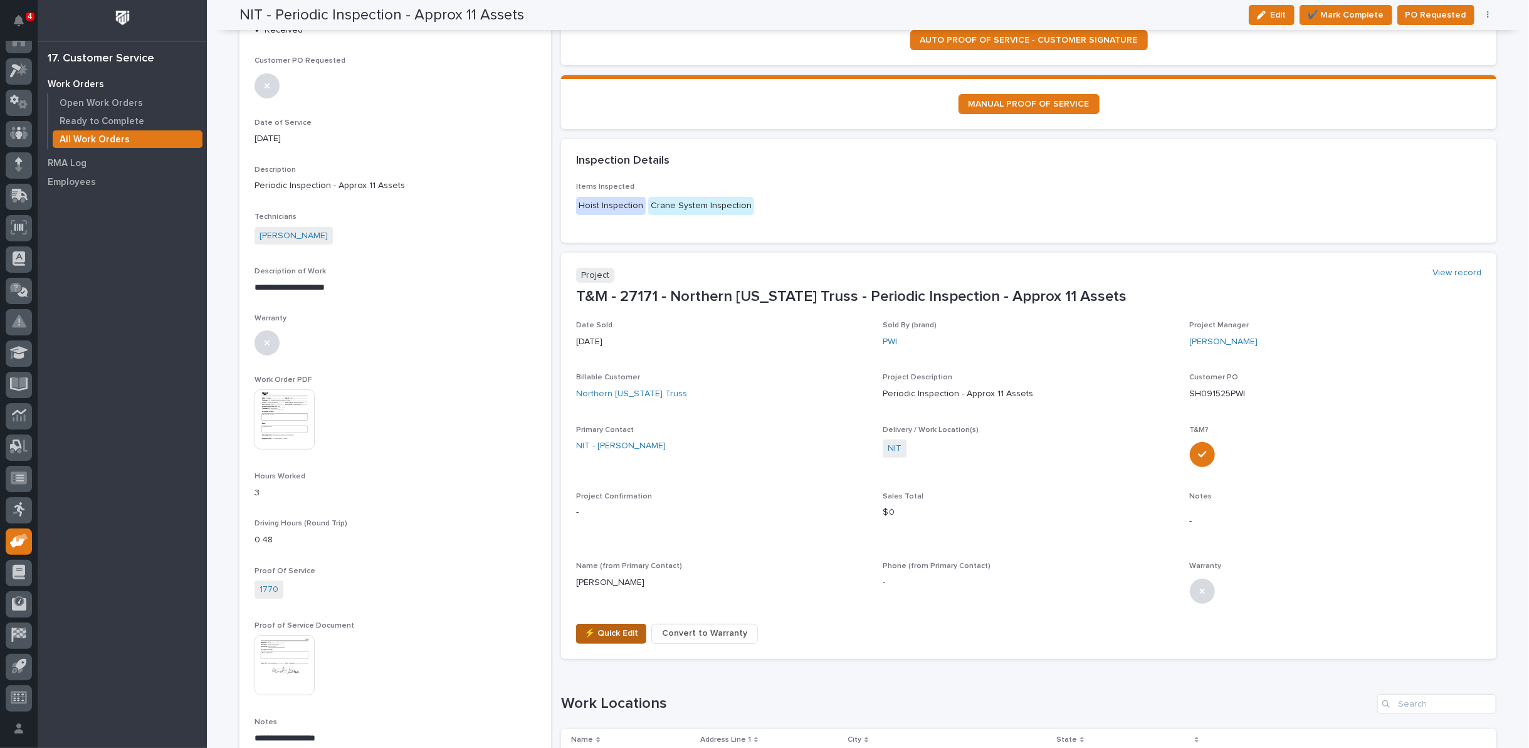
click at [589, 630] on span "⚡ Quick Edit" at bounding box center [611, 633] width 54 height 15
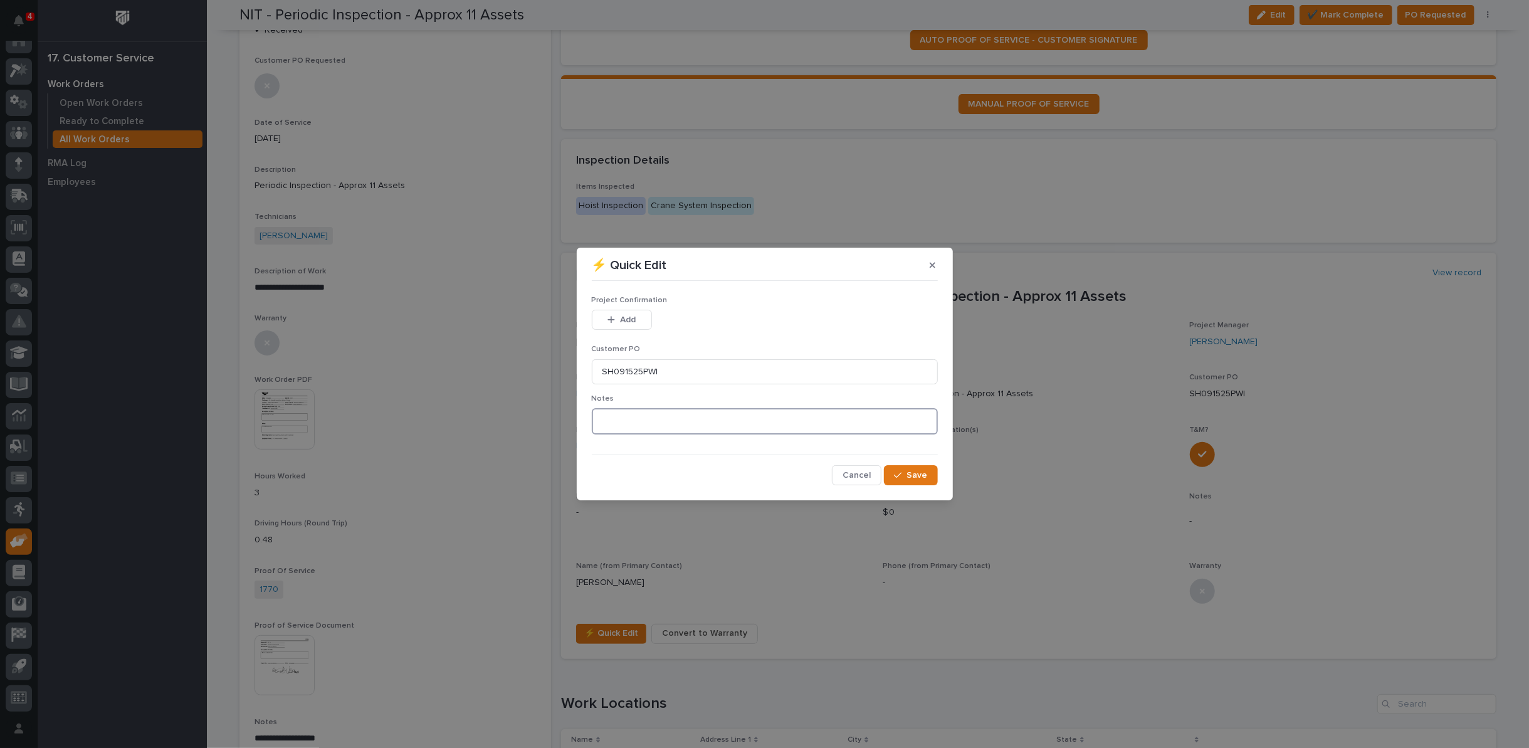
click at [608, 420] on textarea at bounding box center [765, 421] width 346 height 26
type textarea "*********"
drag, startPoint x: 663, startPoint y: 372, endPoint x: 509, endPoint y: 377, distance: 154.3
click at [509, 377] on div "⚡ Quick Edit Project Confirmation This file cannot be opened Download File Add …" at bounding box center [764, 374] width 1529 height 748
click at [923, 475] on span "Save" at bounding box center [917, 474] width 21 height 11
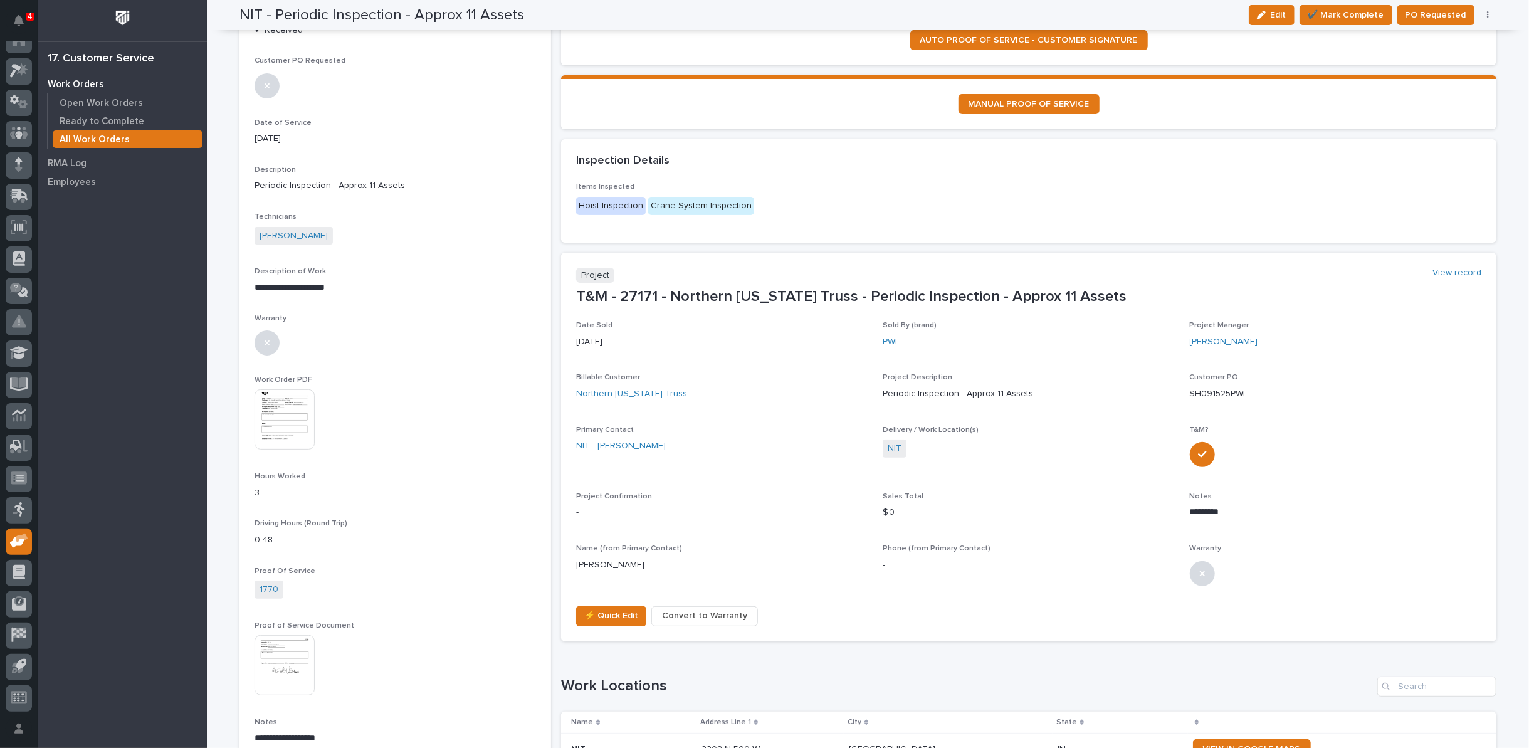
scroll to position [130, 0]
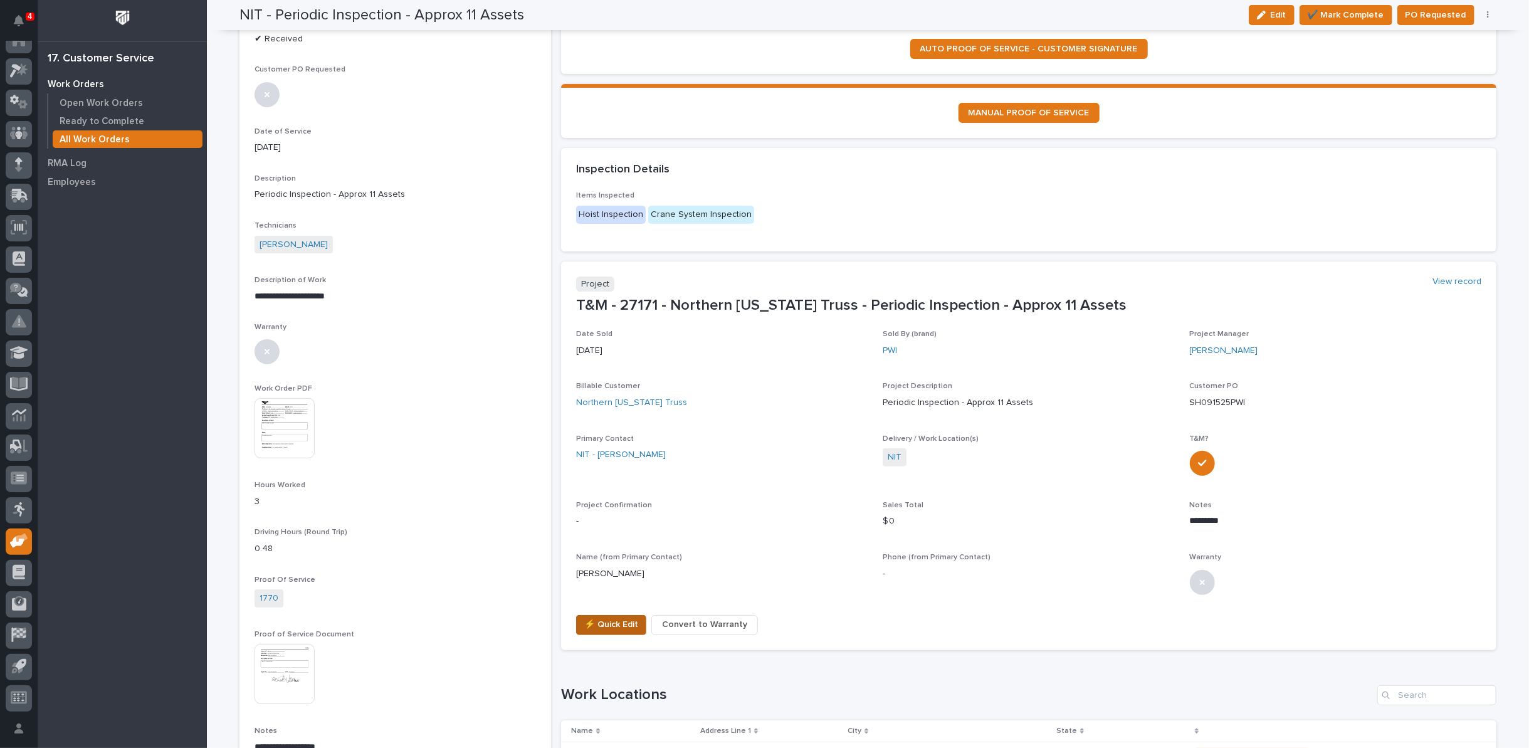
click at [587, 622] on span "⚡ Quick Edit" at bounding box center [611, 624] width 54 height 15
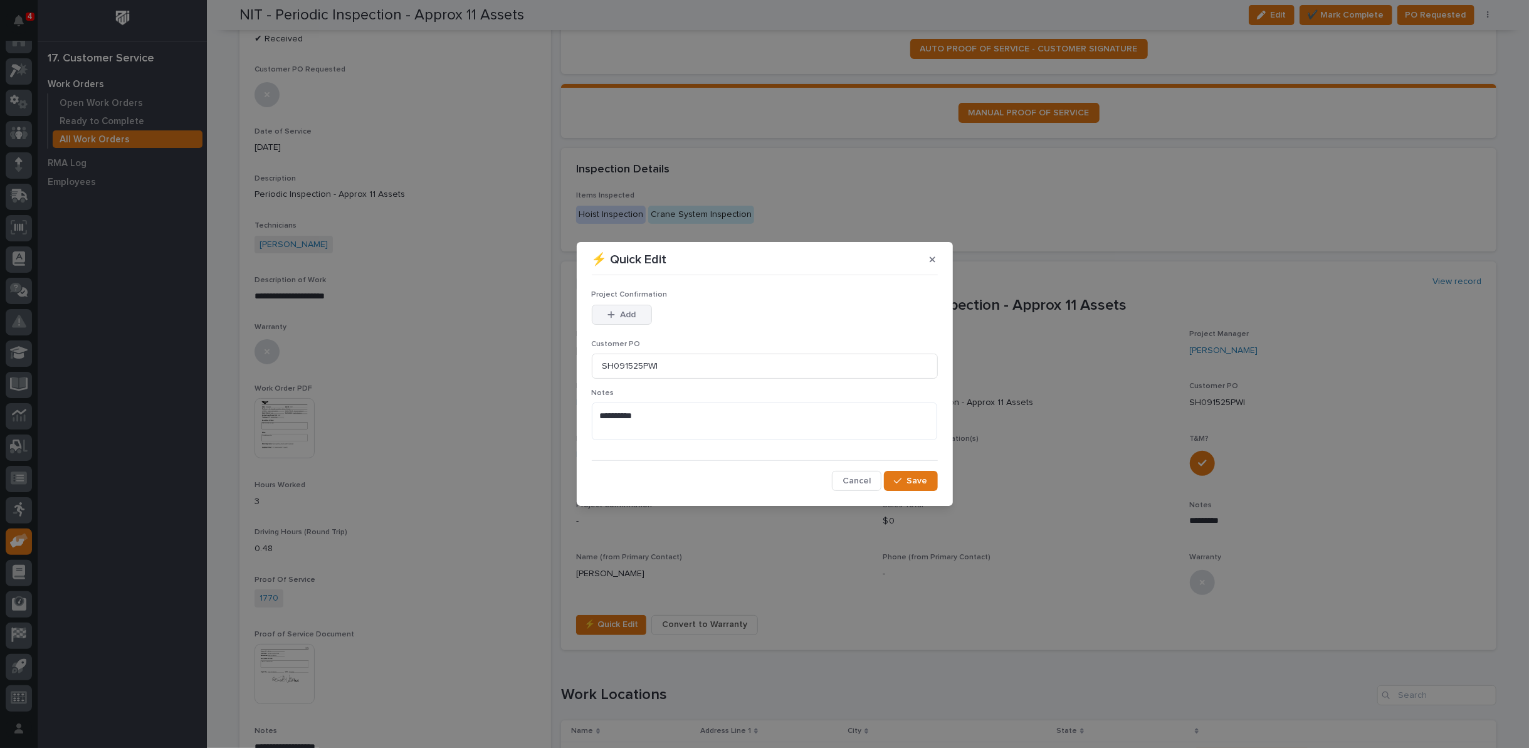
click at [627, 313] on span "Add" at bounding box center [628, 314] width 16 height 11
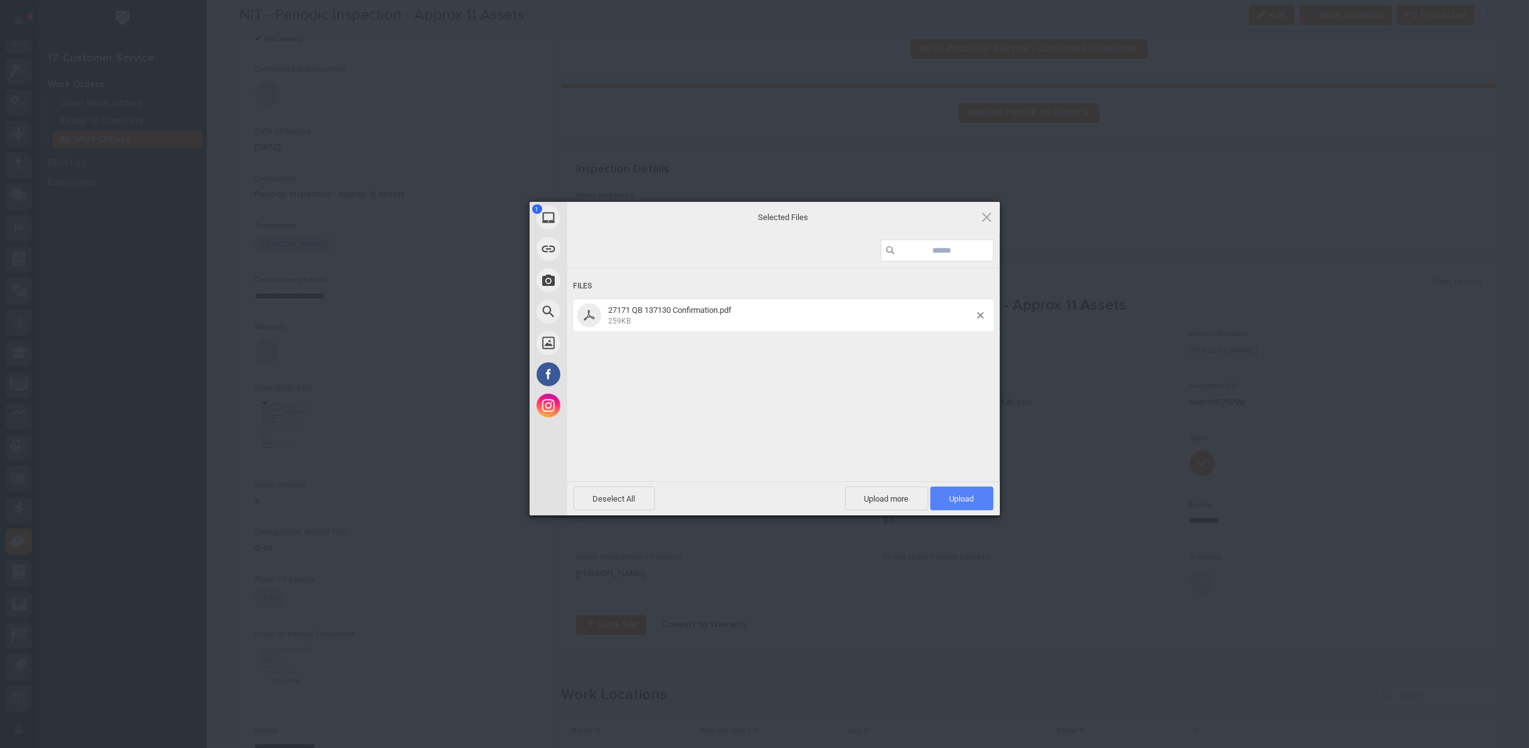
click at [952, 498] on span "Upload 1" at bounding box center [962, 498] width 24 height 9
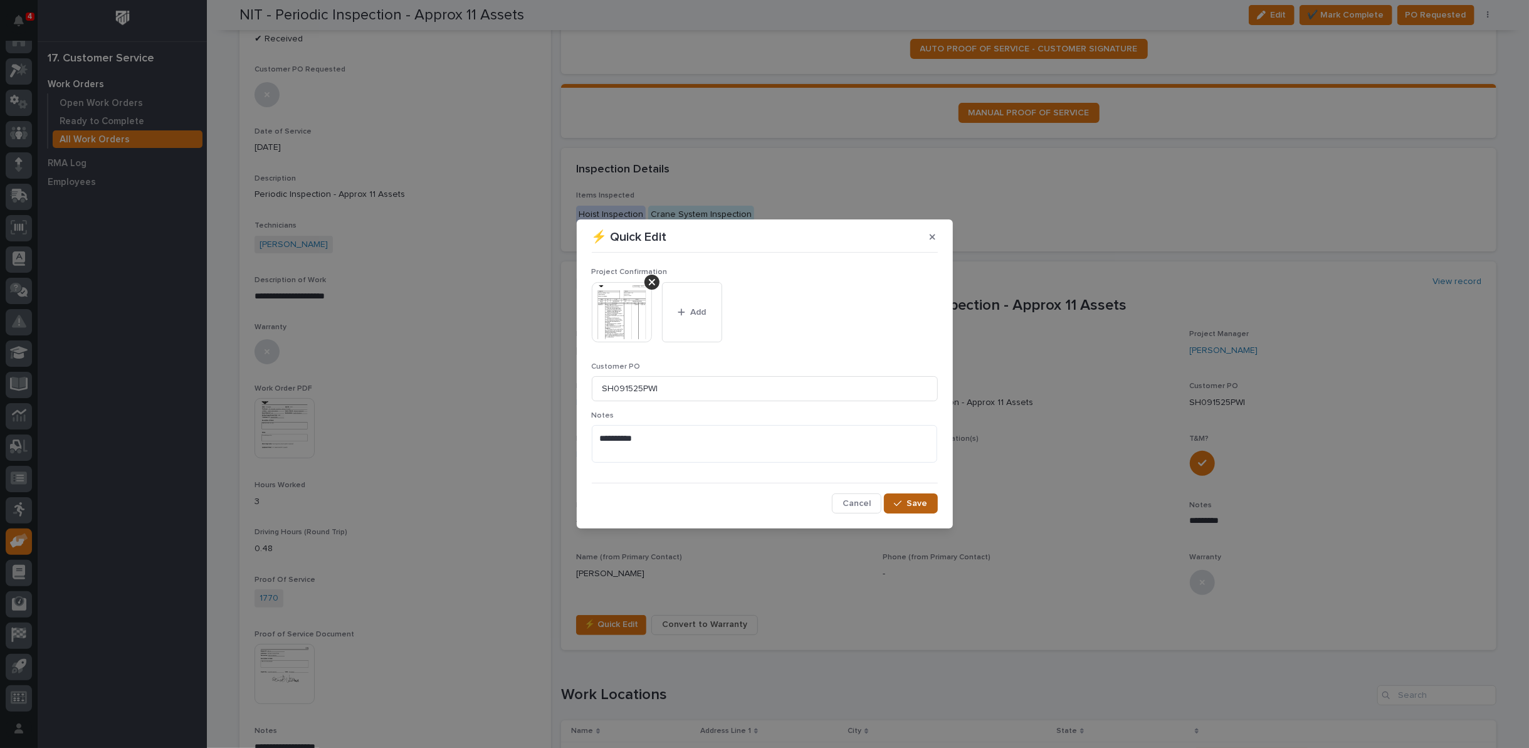
click at [910, 501] on span "Save" at bounding box center [917, 503] width 21 height 11
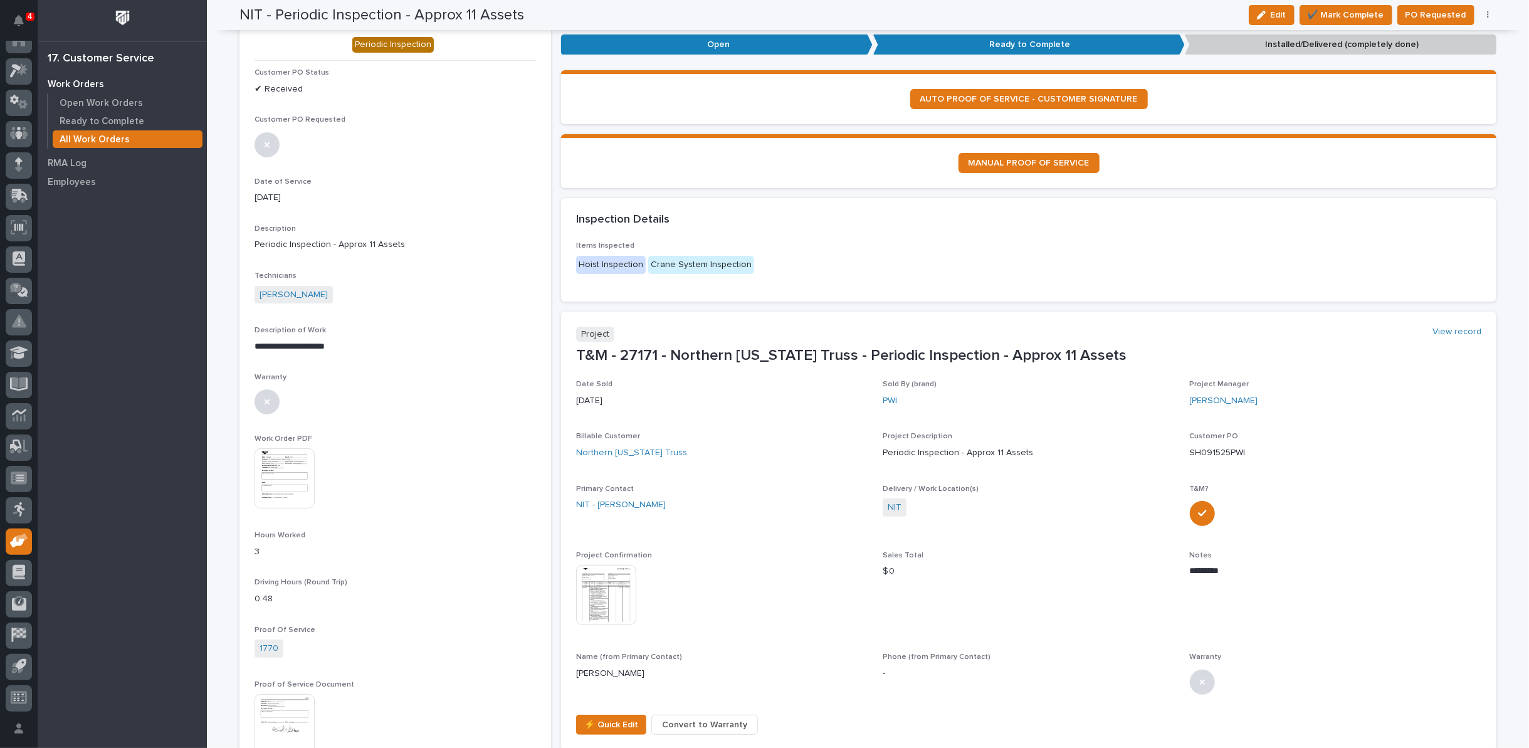
scroll to position [0, 0]
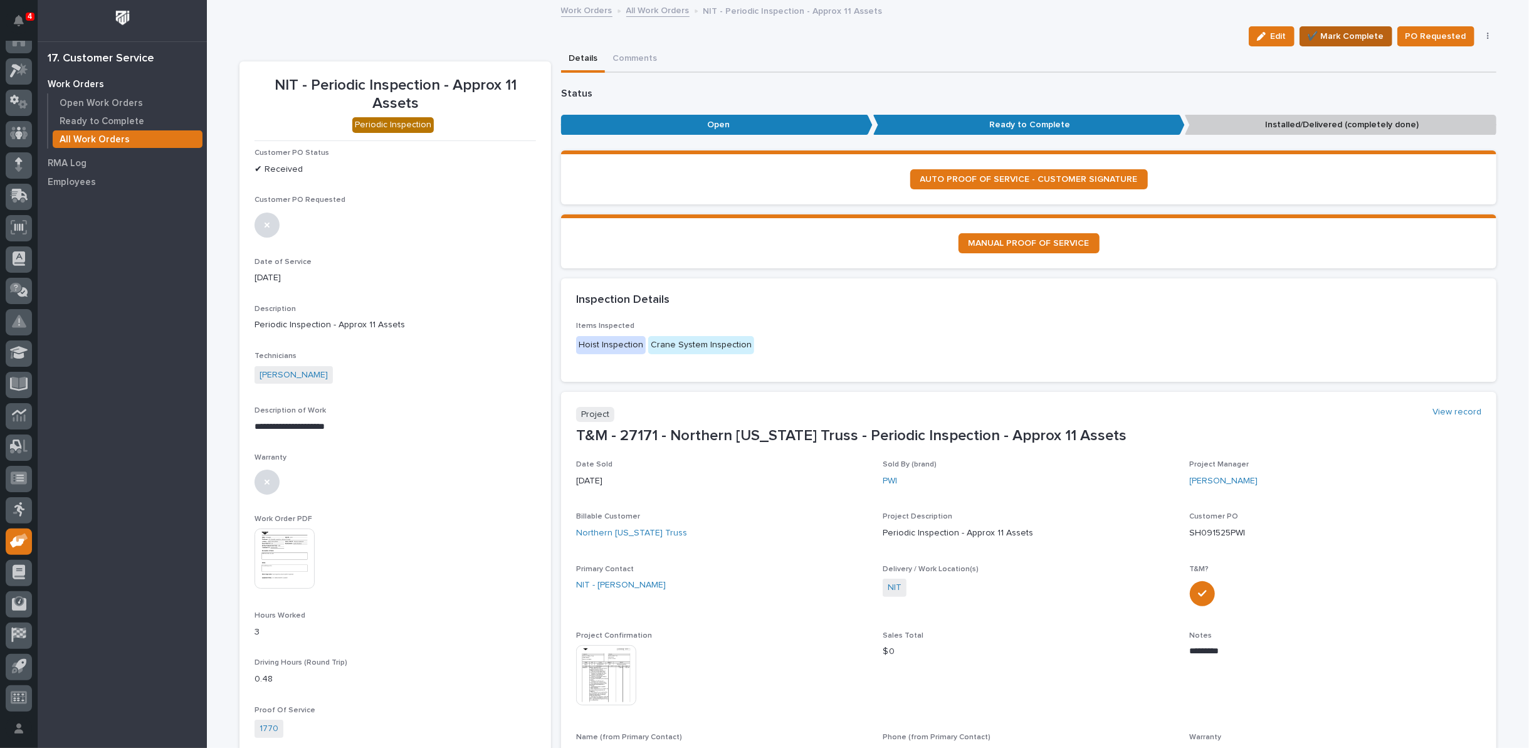
click at [1339, 36] on span "✔️ Mark Complete" at bounding box center [1345, 36] width 76 height 15
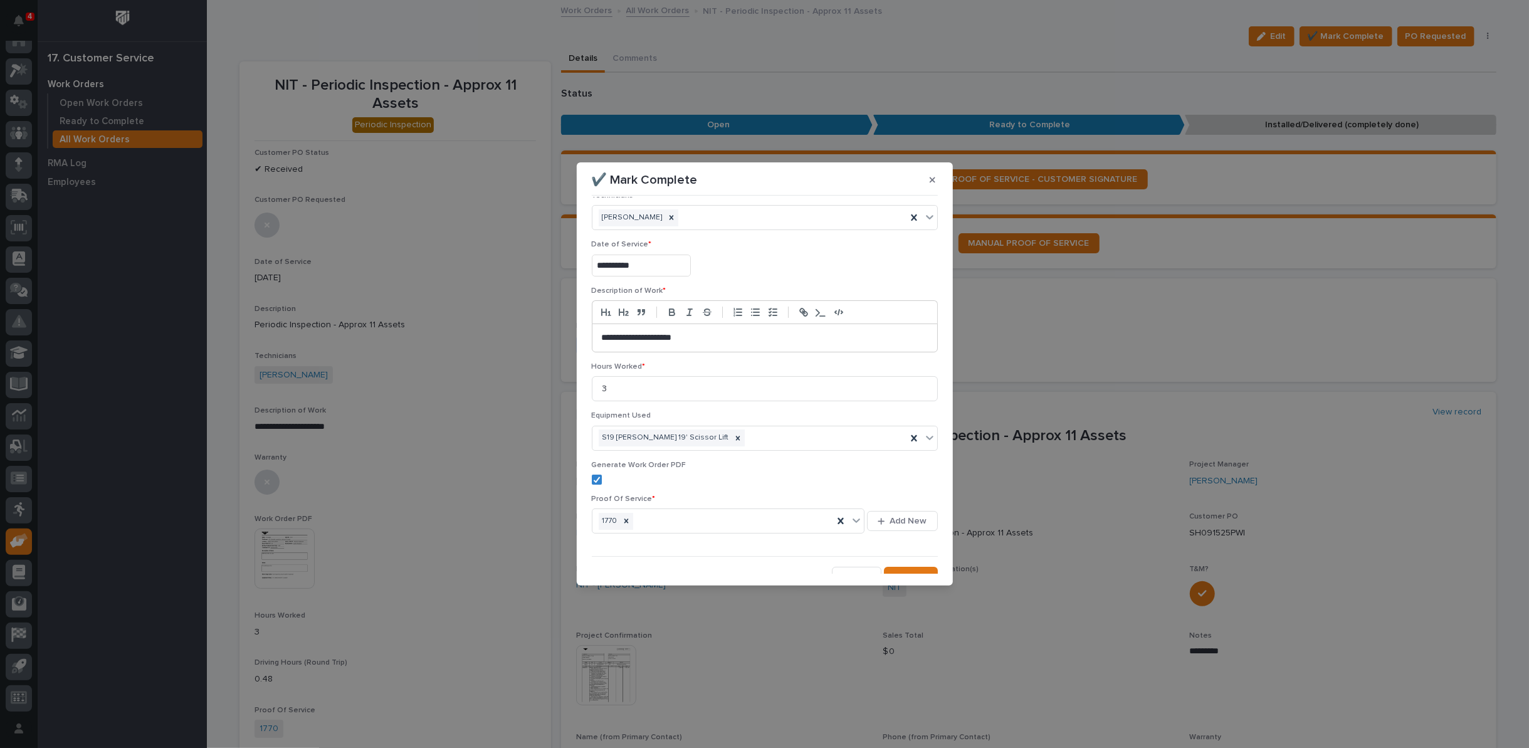
scroll to position [30, 0]
click at [897, 560] on button "Save" at bounding box center [910, 566] width 53 height 20
